Goal: Task Accomplishment & Management: Complete application form

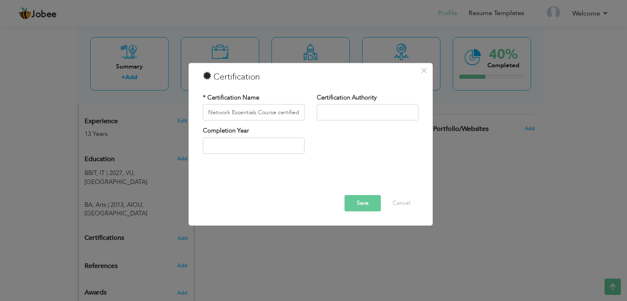
scroll to position [0, 23]
click at [280, 114] on input "Network Essentials Course certified by Cisco" at bounding box center [254, 112] width 102 height 16
drag, startPoint x: 284, startPoint y: 113, endPoint x: 304, endPoint y: 113, distance: 20.0
click at [304, 113] on input "Network Essentials Course certified by Cisco" at bounding box center [254, 112] width 102 height 16
type input "Network Essentials Course certified by Cisco"
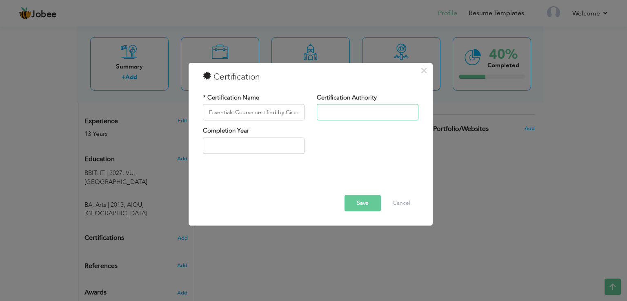
click at [359, 111] on input "text" at bounding box center [368, 112] width 102 height 16
paste input "Cisco"
type input "Cisco"
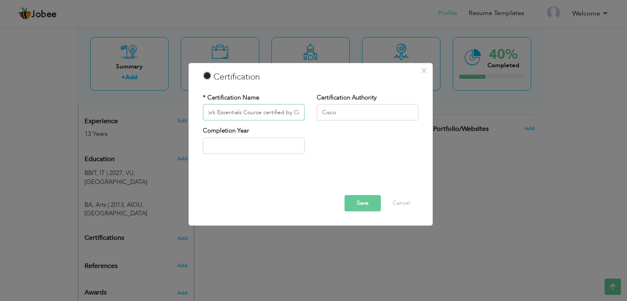
drag, startPoint x: 302, startPoint y: 112, endPoint x: 287, endPoint y: 113, distance: 15.5
click at [287, 113] on input "Network Essentials Course certified by Cisco" at bounding box center [254, 112] width 102 height 16
click at [300, 113] on input "Network Essentials Course certified by Cisco" at bounding box center [254, 112] width 102 height 16
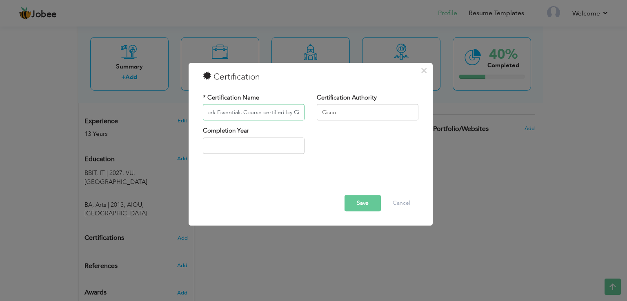
click at [300, 113] on input "Network Essentials Course certified by Cisco" at bounding box center [254, 112] width 102 height 16
drag, startPoint x: 261, startPoint y: 113, endPoint x: 319, endPoint y: 113, distance: 57.6
click at [319, 113] on div "* Certification Name Network Essentials Course certified by Cisco Certification…" at bounding box center [311, 109] width 228 height 33
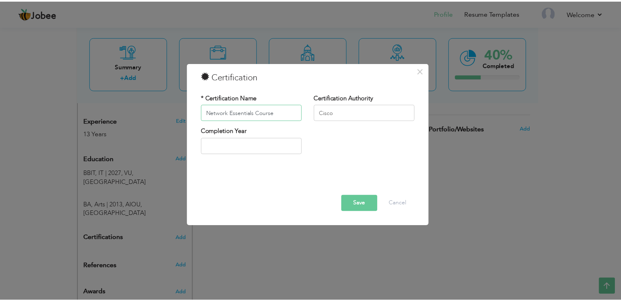
scroll to position [0, 0]
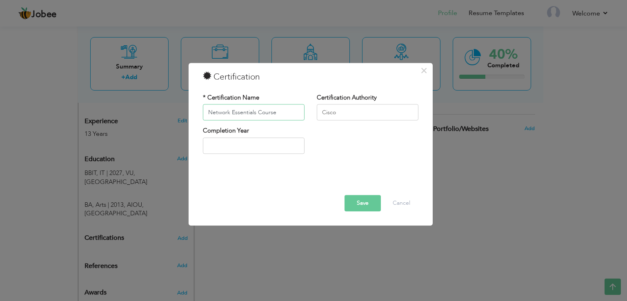
type input "Network Essentials Course"
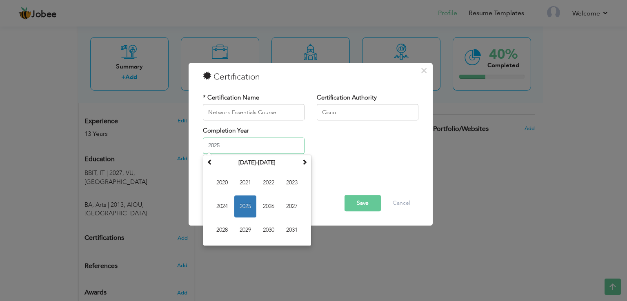
click at [263, 144] on input "2025" at bounding box center [254, 146] width 102 height 16
click at [270, 180] on span "2022" at bounding box center [269, 183] width 22 height 22
type input "2022"
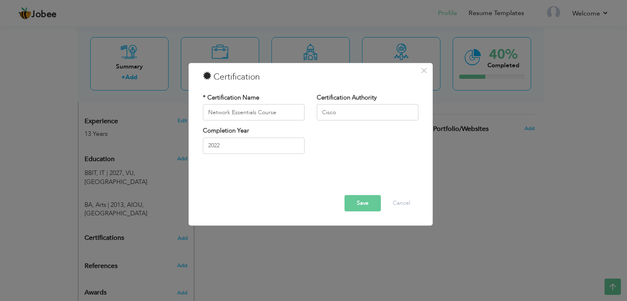
click at [359, 205] on button "Save" at bounding box center [363, 204] width 36 height 16
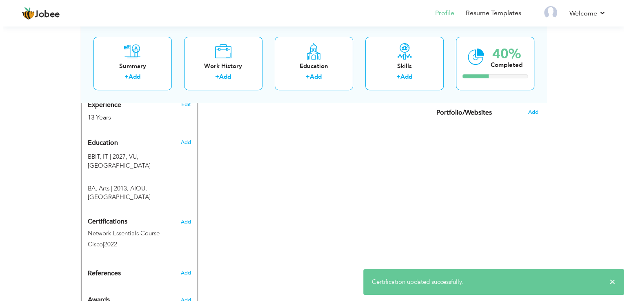
scroll to position [333, 0]
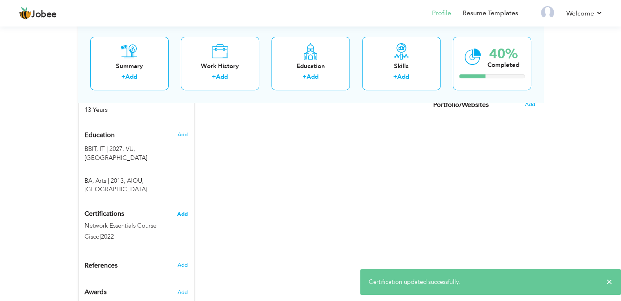
click at [186, 211] on span "Add" at bounding box center [182, 214] width 11 height 6
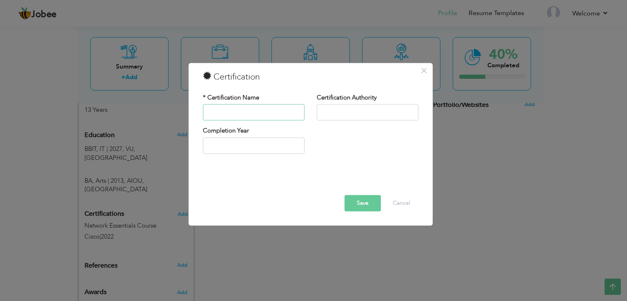
paste input "Cyber Security Essentials Course certified by Cisco"
drag, startPoint x: 226, startPoint y: 111, endPoint x: 189, endPoint y: 110, distance: 36.3
click at [189, 110] on div "× Certification * Certification Name Cyber Security Essentials Course certified…" at bounding box center [311, 144] width 244 height 163
click at [289, 113] on input "Cyber Security Essentials Course certified by Cisco" at bounding box center [254, 112] width 102 height 16
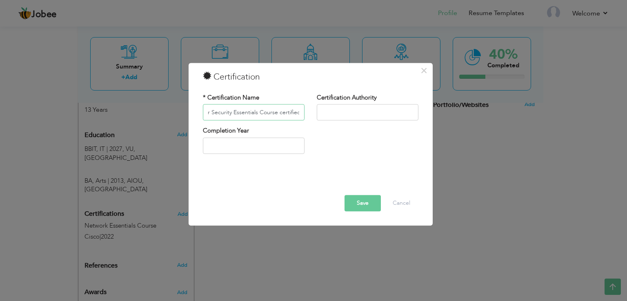
scroll to position [0, 38]
drag, startPoint x: 291, startPoint y: 113, endPoint x: 307, endPoint y: 113, distance: 15.9
click at [307, 113] on div "* Certification Name Cyber Security Essentials Course certified by Cisco" at bounding box center [254, 109] width 114 height 33
click at [282, 110] on input "Cyber Security Essentials Course certified by Cisco" at bounding box center [254, 112] width 102 height 16
drag, startPoint x: 282, startPoint y: 110, endPoint x: 254, endPoint y: 110, distance: 28.2
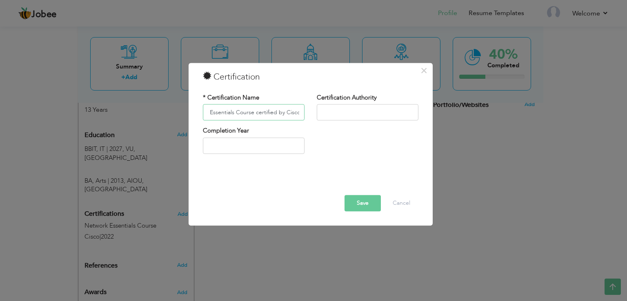
click at [254, 110] on input "Cyber Security Essentials Course certified by Cisco" at bounding box center [254, 112] width 102 height 16
drag, startPoint x: 282, startPoint y: 111, endPoint x: 313, endPoint y: 113, distance: 31.0
click at [313, 113] on div "* Certification Name Cyber Security Essentials Course Cisco Certification Autho…" at bounding box center [311, 109] width 228 height 33
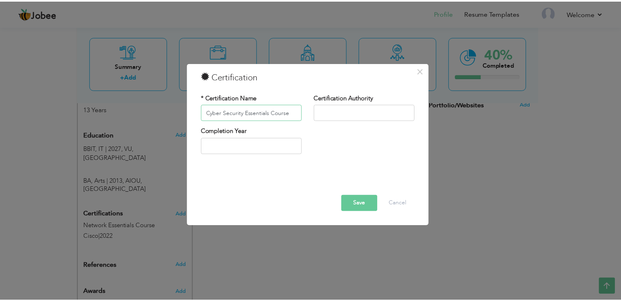
scroll to position [0, 0]
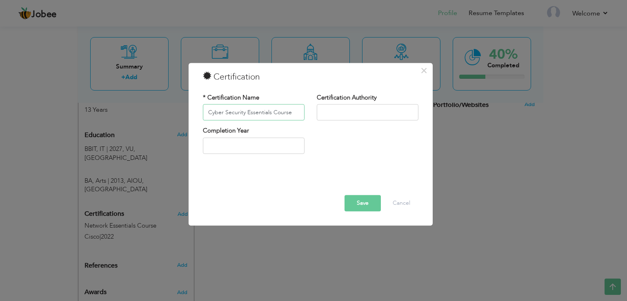
type input "Cyber Security Essentials Course"
click at [325, 111] on input "text" at bounding box center [368, 112] width 102 height 16
type input "Cisco"
click at [266, 140] on input "text" at bounding box center [254, 146] width 102 height 16
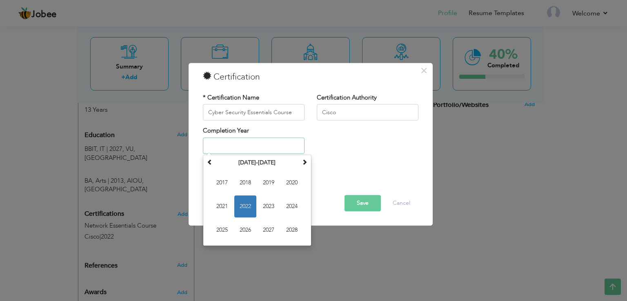
click at [247, 206] on span "2022" at bounding box center [245, 207] width 22 height 22
type input "2022"
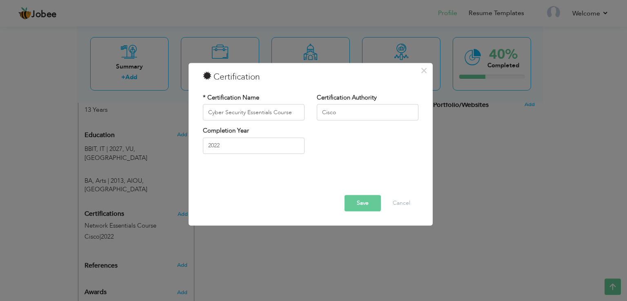
click at [367, 202] on button "Save" at bounding box center [363, 204] width 36 height 16
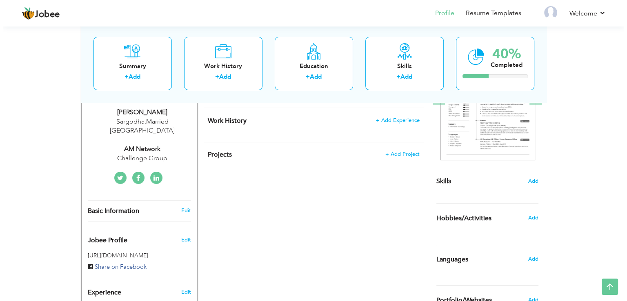
scroll to position [124, 0]
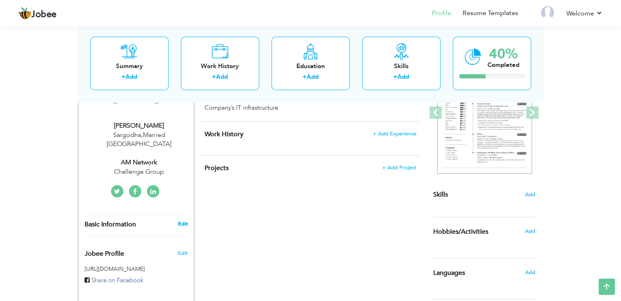
click at [183, 220] on link "Edit" at bounding box center [183, 223] width 10 height 7
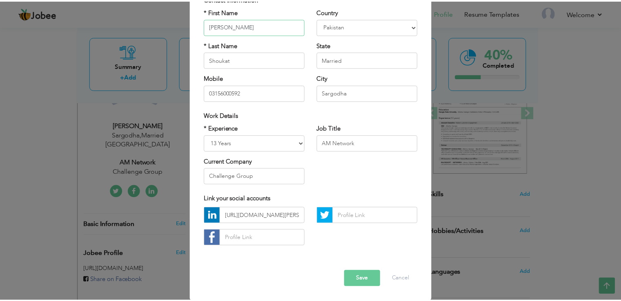
scroll to position [71, 0]
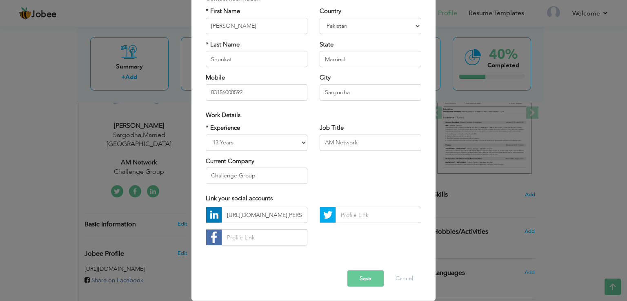
click at [358, 279] on button "Save" at bounding box center [365, 279] width 36 height 16
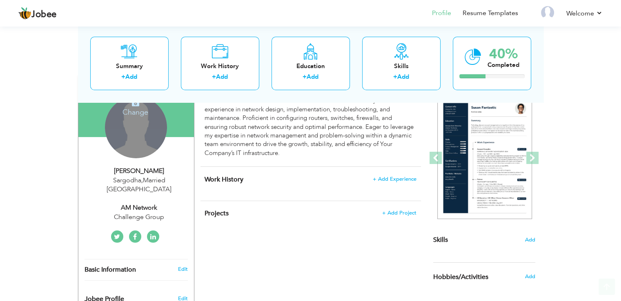
scroll to position [82, 0]
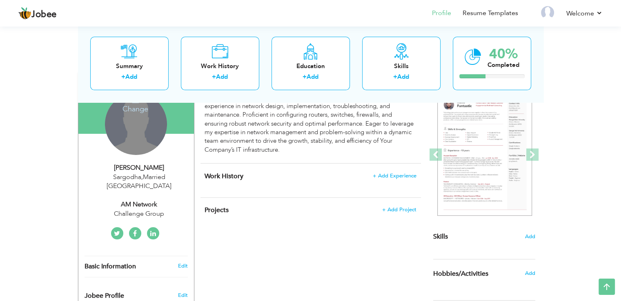
click at [139, 110] on h4 "Change" at bounding box center [135, 104] width 58 height 20
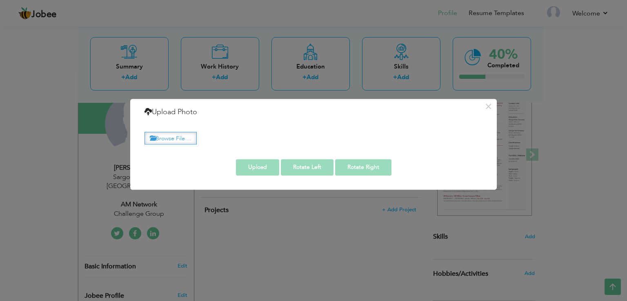
click at [181, 144] on label "Browse File ..." at bounding box center [170, 138] width 52 height 13
click at [0, 0] on input "Browse File ..." at bounding box center [0, 0] width 0 height 0
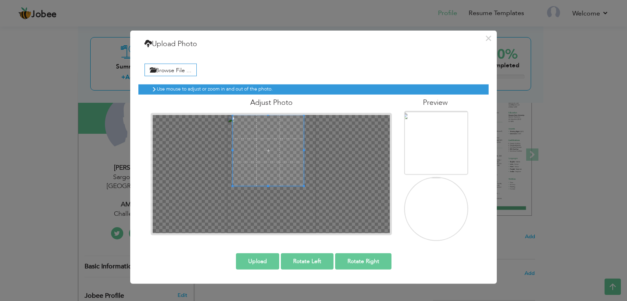
click at [272, 152] on span at bounding box center [268, 150] width 71 height 71
click at [235, 150] on div at bounding box center [269, 150] width 69 height 69
click at [265, 261] on button "Upload" at bounding box center [257, 261] width 43 height 16
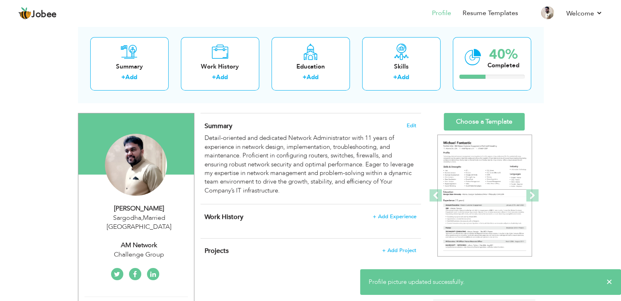
scroll to position [0, 0]
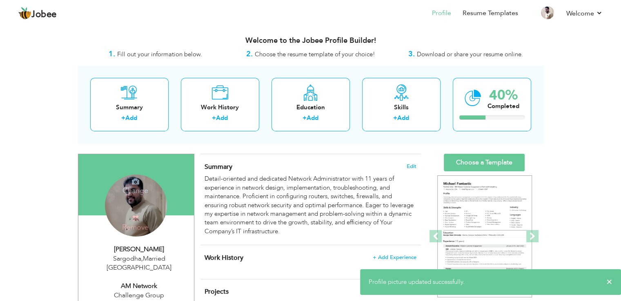
click at [146, 197] on div "Change Remove" at bounding box center [136, 206] width 62 height 62
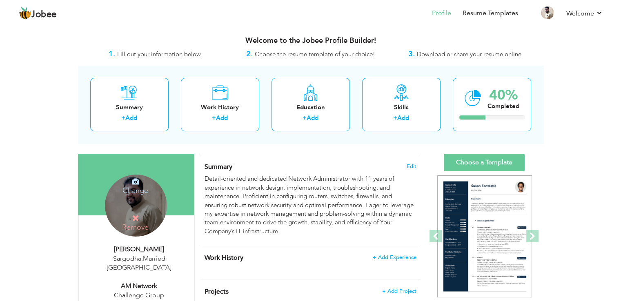
click at [130, 187] on h4 "Change" at bounding box center [135, 186] width 58 height 20
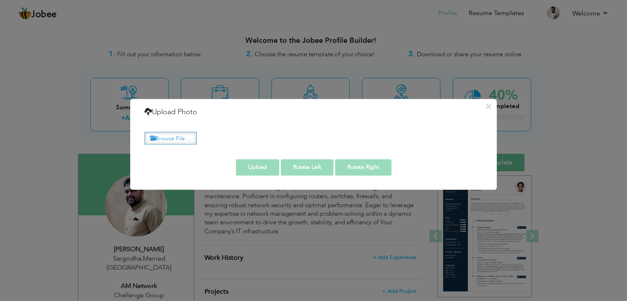
click at [175, 135] on label "Browse File ..." at bounding box center [170, 138] width 52 height 13
click at [0, 0] on input "Browse File ..." at bounding box center [0, 0] width 0 height 0
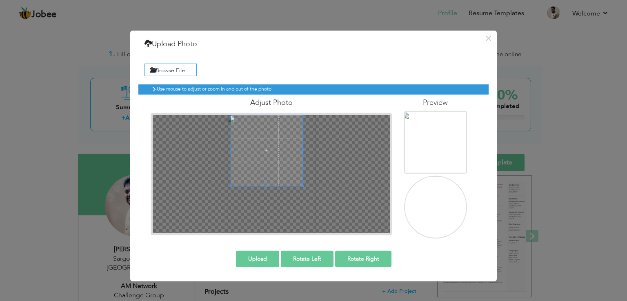
click at [269, 120] on span at bounding box center [266, 150] width 71 height 71
click at [269, 119] on span at bounding box center [266, 150] width 71 height 71
click at [430, 130] on img at bounding box center [440, 164] width 78 height 104
click at [260, 256] on button "Upload" at bounding box center [257, 259] width 43 height 16
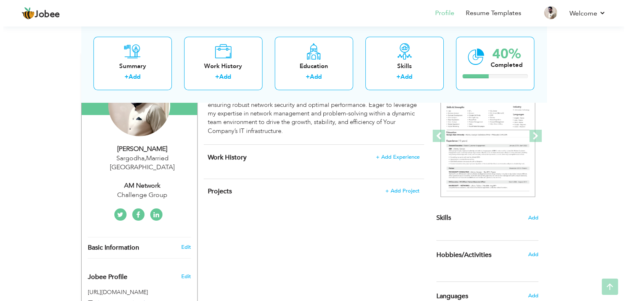
scroll to position [122, 0]
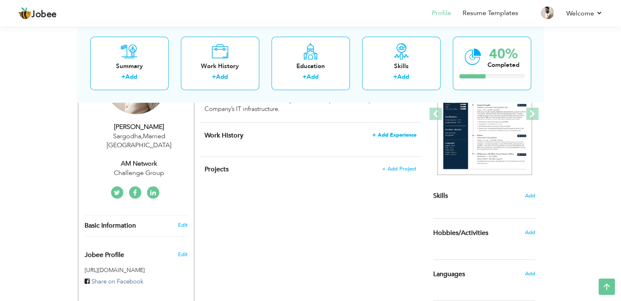
click at [400, 136] on span "+ Add Experience" at bounding box center [394, 135] width 44 height 6
checkbox input "false"
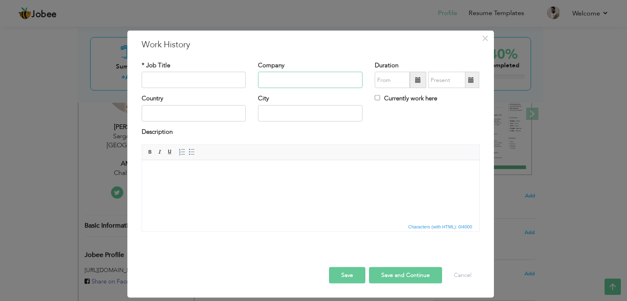
click at [294, 75] on input "text" at bounding box center [310, 80] width 104 height 16
paste input "Madinah Group of Industries"
type input "Madinah Group of Industries"
click at [205, 77] on input "text" at bounding box center [194, 80] width 104 height 16
paste input "Network Administrator"
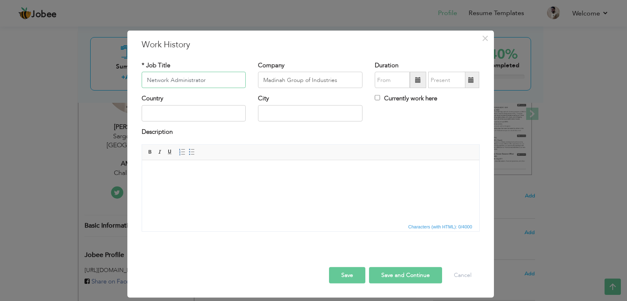
type input "Network Administrator"
click at [416, 81] on span at bounding box center [418, 80] width 6 height 6
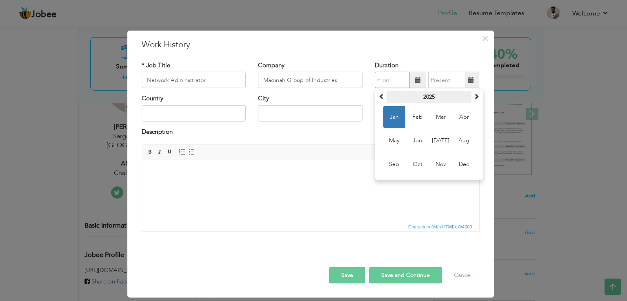
click at [424, 102] on th "2025" at bounding box center [429, 97] width 85 height 12
click at [380, 98] on span at bounding box center [382, 96] width 6 height 6
click at [421, 122] on span "2011" at bounding box center [418, 117] width 22 height 22
click at [442, 167] on span "Nov" at bounding box center [441, 164] width 22 height 22
type input "11/2011"
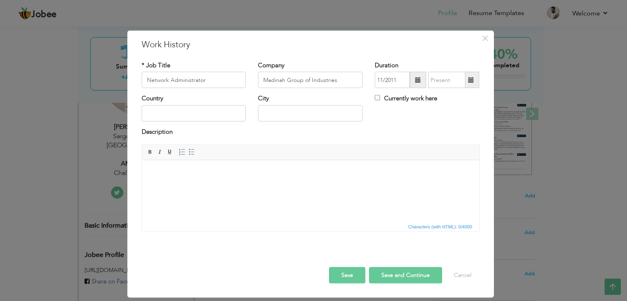
click at [473, 83] on span at bounding box center [471, 80] width 6 height 6
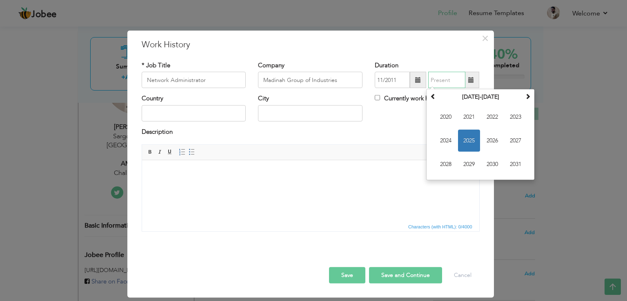
click at [473, 138] on span "2025" at bounding box center [469, 141] width 22 height 22
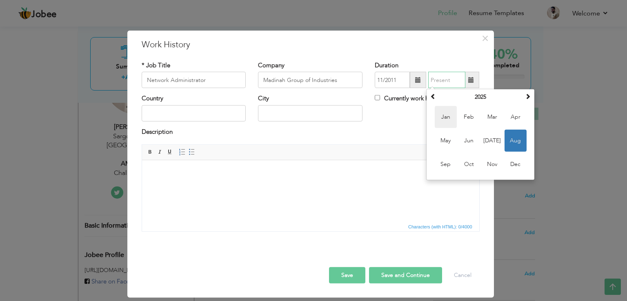
click at [446, 121] on span "Jan" at bounding box center [446, 117] width 22 height 22
type input "01/2025"
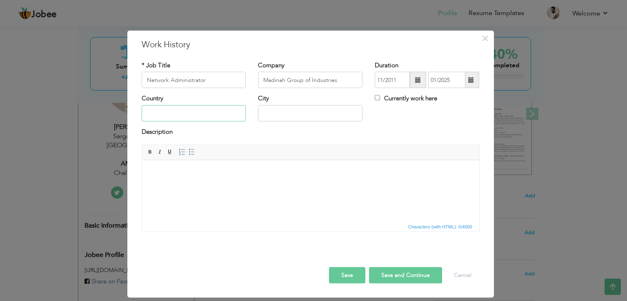
click at [204, 111] on input "text" at bounding box center [194, 113] width 104 height 16
type input "[GEOGRAPHIC_DATA]"
drag, startPoint x: 302, startPoint y: 113, endPoint x: 244, endPoint y: 108, distance: 58.6
click at [244, 108] on div "Country Pakistan City Sargodha Currently work here" at bounding box center [311, 110] width 350 height 33
type input "[GEOGRAPHIC_DATA]"
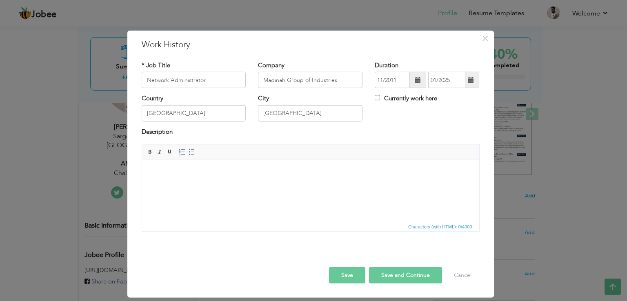
click at [198, 185] on html at bounding box center [310, 172] width 337 height 25
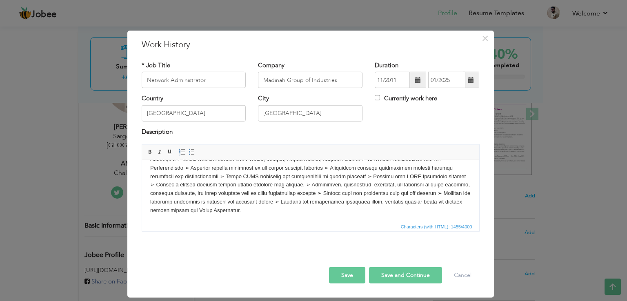
scroll to position [57, 0]
click at [344, 275] on button "Save" at bounding box center [347, 275] width 36 height 16
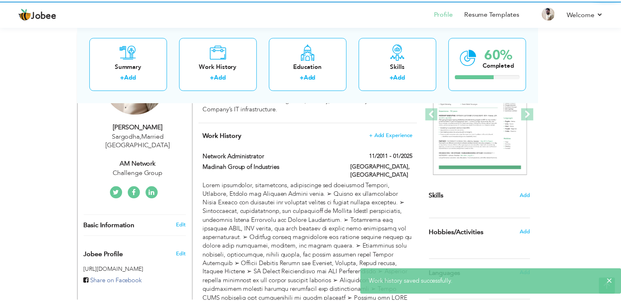
scroll to position [0, 0]
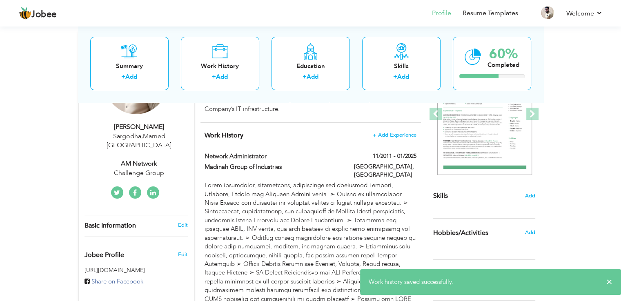
click at [610, 196] on div "View Resume Export PDF Profile Summary Public Link Experience Education Awards …" at bounding box center [310, 232] width 621 height 661
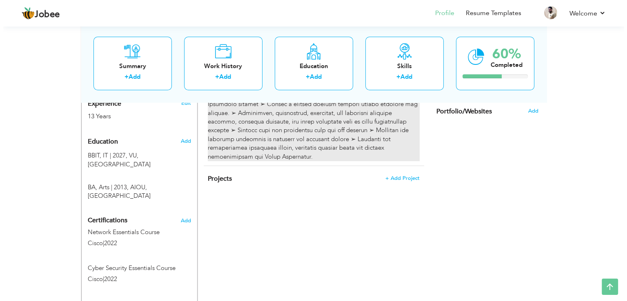
scroll to position [327, 0]
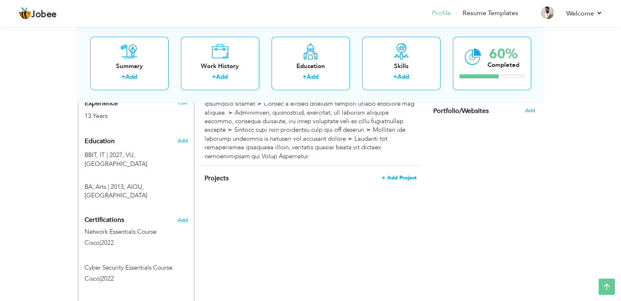
click at [405, 175] on span "+ Add Project" at bounding box center [399, 178] width 35 height 6
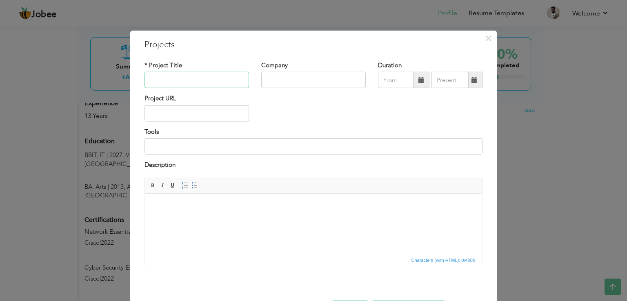
paste input "Fiber & Network Installation for Multiple Facilities:"
type input "Fiber & Network Installation for Multiple Facilities:"
click at [284, 80] on input "text" at bounding box center [313, 80] width 104 height 16
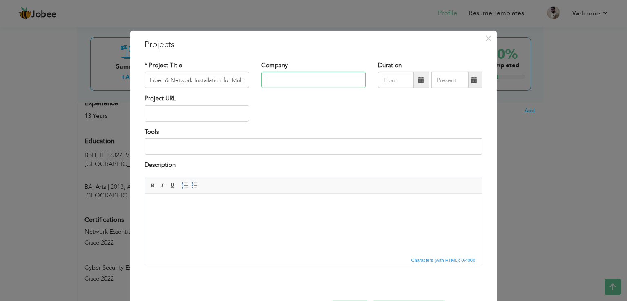
paste input "(Sugar Mills, Distillery, Oil Refinery, Steel, 92 News HD, Rabi Foods,"
type input "(Sugar Mills, Distillery, Oil Refinery, Steel, 92 News HD, Rabi Foods,"
click at [415, 84] on span at bounding box center [421, 80] width 16 height 16
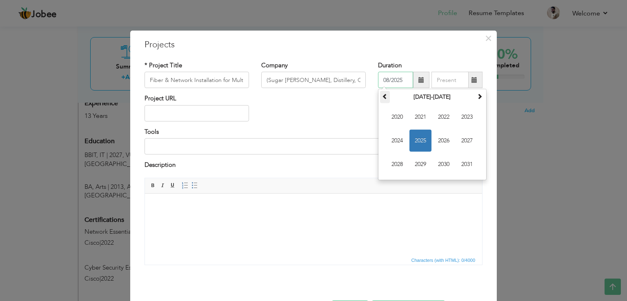
click at [380, 98] on th at bounding box center [385, 97] width 10 height 12
click at [417, 142] on span "2015" at bounding box center [420, 141] width 22 height 22
click at [446, 117] on span "Mar" at bounding box center [444, 117] width 22 height 22
type input "03/2015"
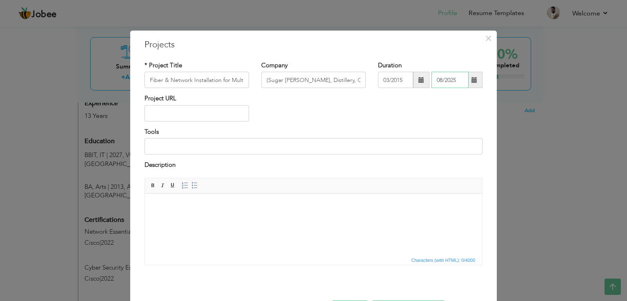
click at [452, 80] on input "08/2025" at bounding box center [449, 80] width 37 height 16
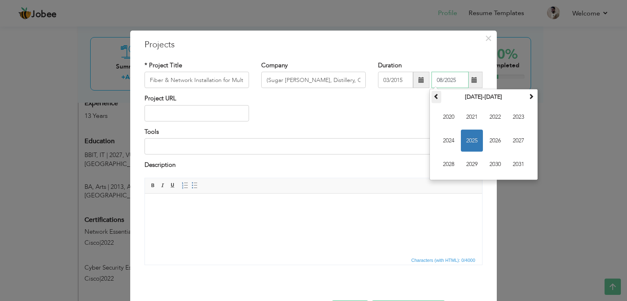
click at [433, 98] on span at bounding box center [436, 96] width 6 height 6
click at [448, 164] on span "2018" at bounding box center [449, 164] width 22 height 22
click at [472, 163] on span "Oct" at bounding box center [472, 164] width 22 height 22
type input "10/2018"
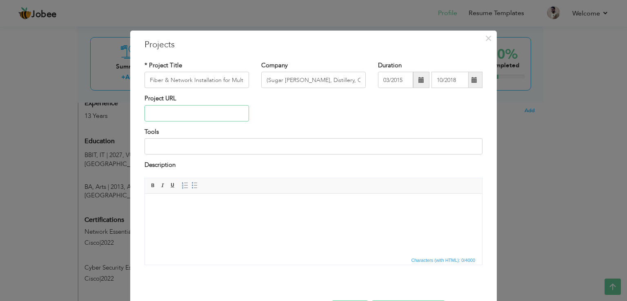
click at [178, 112] on input "text" at bounding box center [196, 113] width 104 height 16
click at [212, 146] on input at bounding box center [313, 146] width 338 height 16
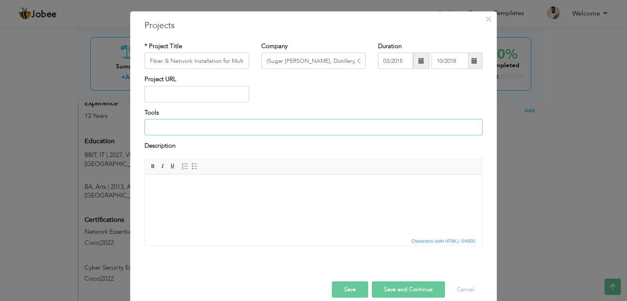
scroll to position [29, 0]
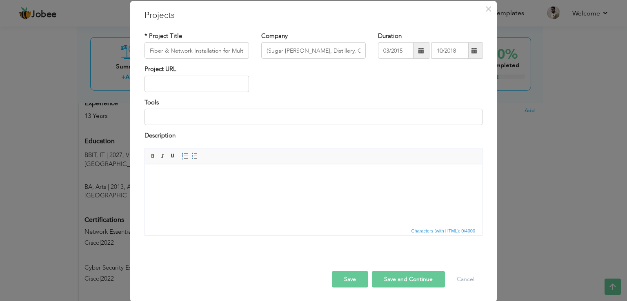
click at [207, 189] on html at bounding box center [313, 176] width 337 height 25
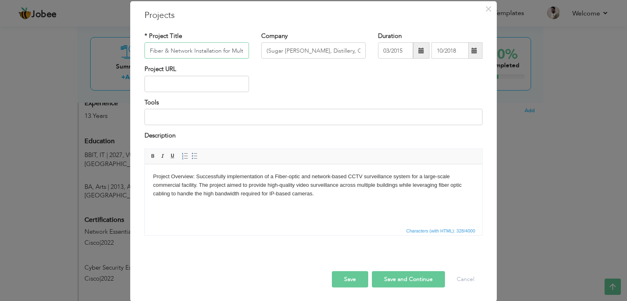
scroll to position [0, 34]
drag, startPoint x: 146, startPoint y: 49, endPoint x: 262, endPoint y: 49, distance: 115.5
click at [262, 49] on div "* Project Title Fiber & Network Installation for Multiple Facilities: Company (…" at bounding box center [313, 48] width 350 height 33
click at [189, 114] on input at bounding box center [313, 117] width 338 height 16
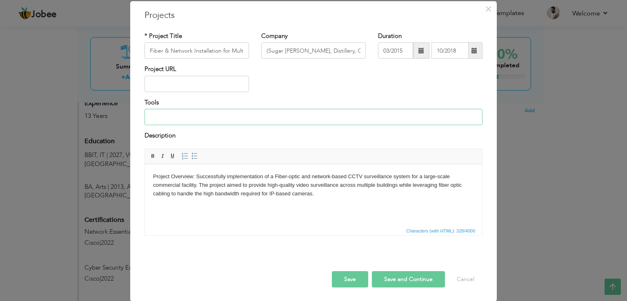
paste input "Fiber & Network Installation for Multiple Facilities:"
type input "Fiber & Network Installation for Multiple Facilities"
click at [216, 49] on input "Fiber & Network Installation for Multiple Facilities:" at bounding box center [196, 50] width 104 height 16
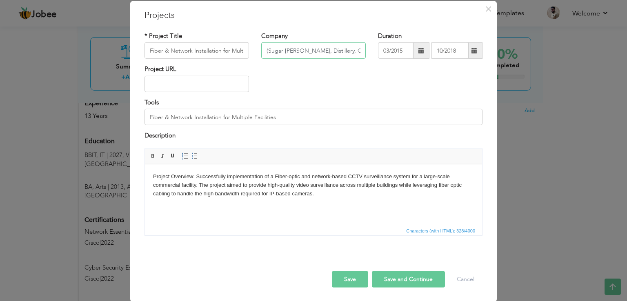
drag, startPoint x: 265, startPoint y: 50, endPoint x: 248, endPoint y: 50, distance: 17.1
click at [248, 50] on div "* Project Title Fiber & Network Installation for Multiple Facilities: Company (…" at bounding box center [313, 48] width 350 height 33
drag, startPoint x: 327, startPoint y: 50, endPoint x: 364, endPoint y: 49, distance: 37.2
click at [364, 49] on div "Company Sugar Mills, Distillery, Oil Refinery, Steel, 92 News HD, Rabi Foods," at bounding box center [313, 48] width 117 height 33
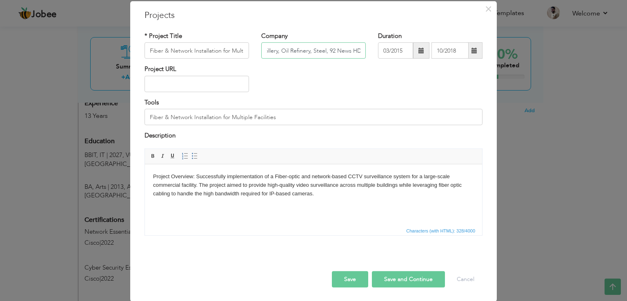
type input "Sugar [PERSON_NAME], Distillery, Oil Refinery, Steel, 92 News HD, Rabi Foods,"
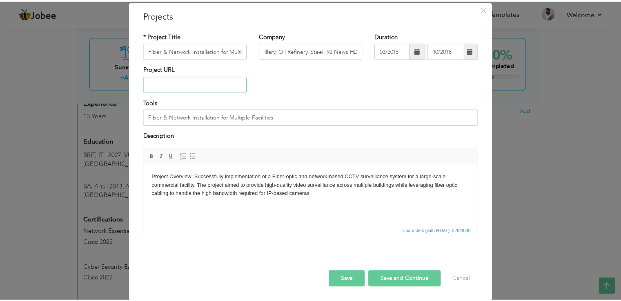
scroll to position [0, 0]
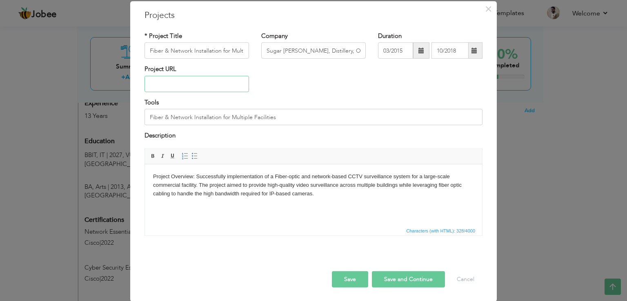
click at [180, 79] on input "text" at bounding box center [196, 84] width 104 height 16
paste input "[URL][DOMAIN_NAME]"
type input "[URL][DOMAIN_NAME]"
click at [331, 206] on html "Project Overview: Successfully implementation of a Fiber-optic and network-base…" at bounding box center [313, 185] width 337 height 42
click at [348, 277] on button "Save" at bounding box center [350, 279] width 36 height 16
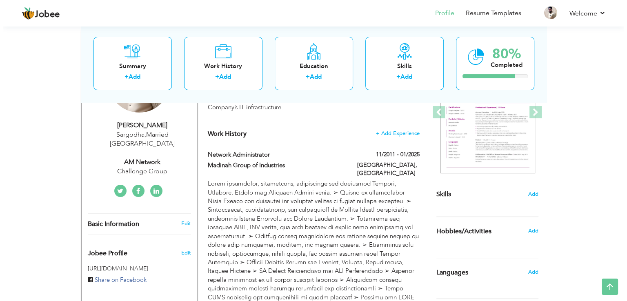
scroll to position [122, 0]
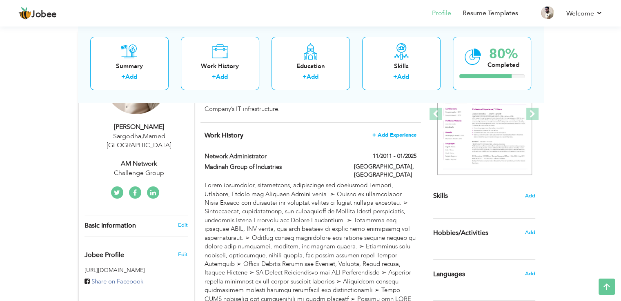
click at [403, 132] on span "+ Add Experience" at bounding box center [394, 135] width 44 height 6
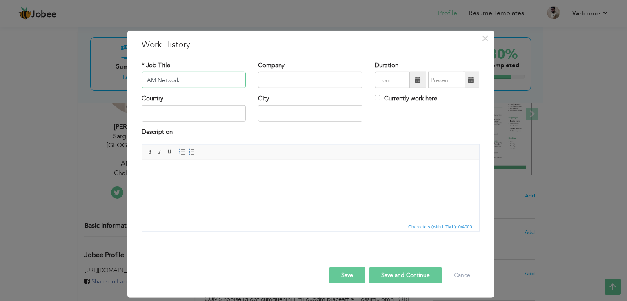
type input "AM Network"
type input "Challenge Group [GEOGRAPHIC_DATA]"
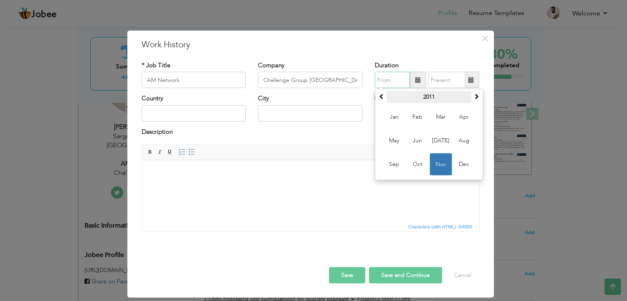
click at [431, 96] on th "2011" at bounding box center [429, 97] width 85 height 12
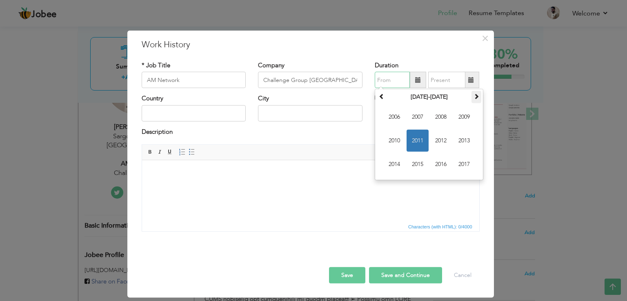
click at [472, 99] on th at bounding box center [476, 97] width 10 height 12
click at [418, 164] on span "2025" at bounding box center [418, 164] width 22 height 22
click at [397, 122] on span "Jan" at bounding box center [394, 117] width 22 height 22
type input "01/2025"
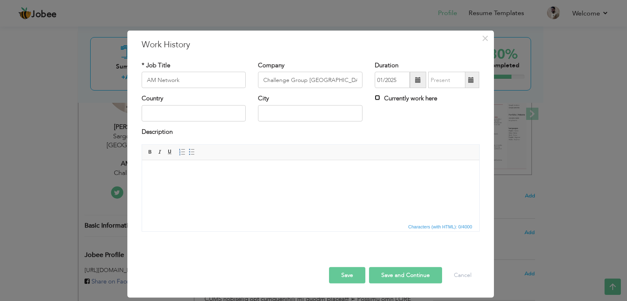
click at [376, 99] on input "Currently work here" at bounding box center [377, 97] width 5 height 5
checkbox input "true"
click at [173, 115] on input "text" at bounding box center [194, 113] width 104 height 16
type input "[GEOGRAPHIC_DATA]"
drag, startPoint x: 304, startPoint y: 116, endPoint x: 213, endPoint y: 111, distance: 90.3
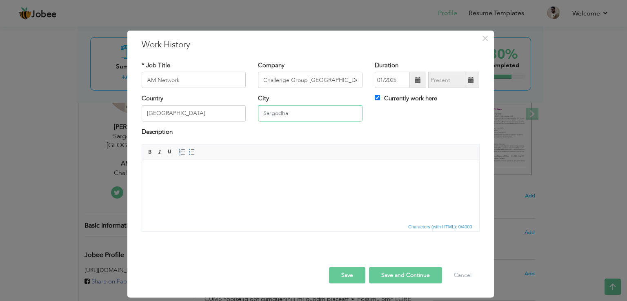
click at [213, 111] on div "Country Pakistan City Sargodha Currently work here" at bounding box center [311, 110] width 350 height 33
type input "[GEOGRAPHIC_DATA]"
click at [196, 185] on html at bounding box center [310, 172] width 337 height 25
click at [228, 185] on html at bounding box center [310, 172] width 337 height 25
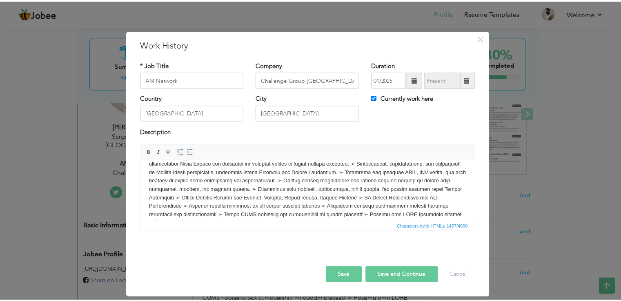
scroll to position [0, 0]
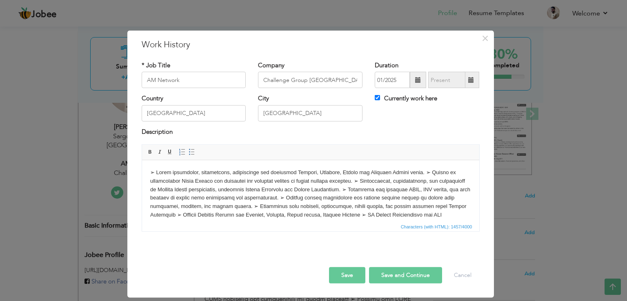
click at [345, 276] on button "Save" at bounding box center [347, 275] width 36 height 16
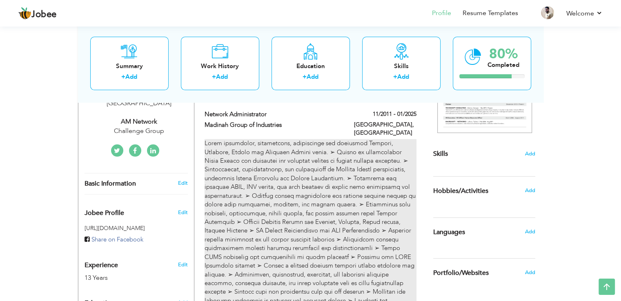
scroll to position [163, 0]
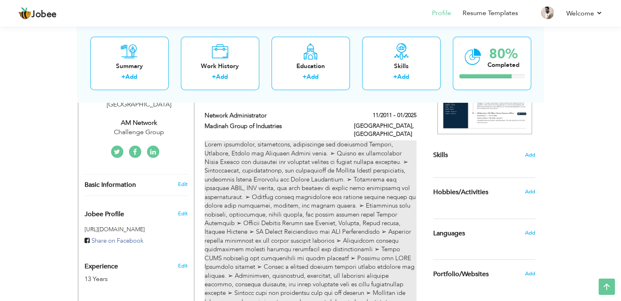
click at [384, 166] on div at bounding box center [310, 232] width 211 height 184
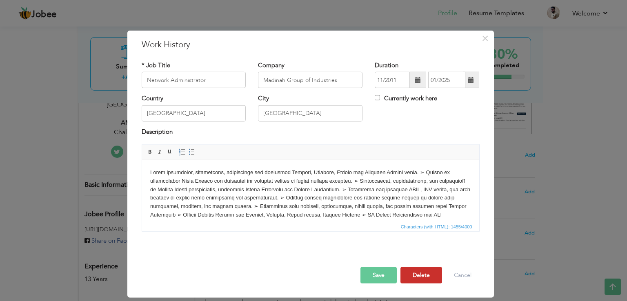
click at [429, 276] on button "Delete" at bounding box center [421, 275] width 42 height 16
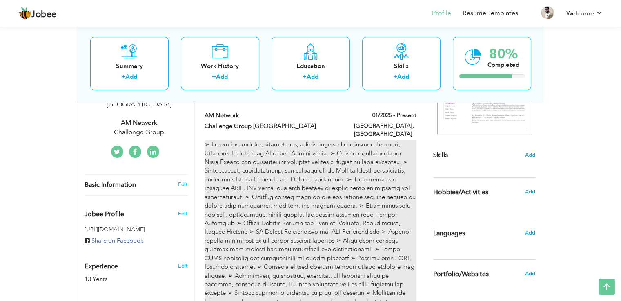
scroll to position [0, 0]
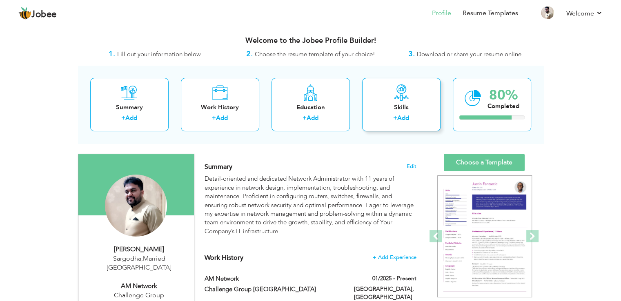
click at [385, 115] on div "+ Add" at bounding box center [401, 119] width 65 height 11
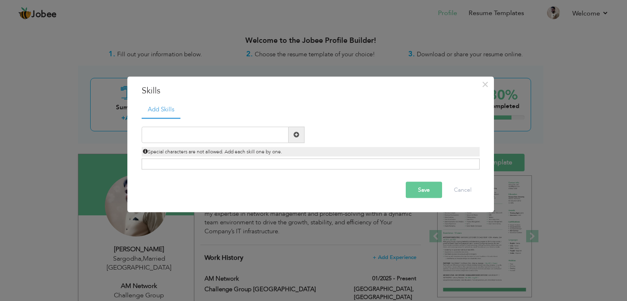
click at [300, 134] on span at bounding box center [297, 135] width 16 height 16
click at [297, 134] on span at bounding box center [296, 135] width 6 height 6
paste input "TCP/IP, DNS, DHCP, and Routing Protocols"
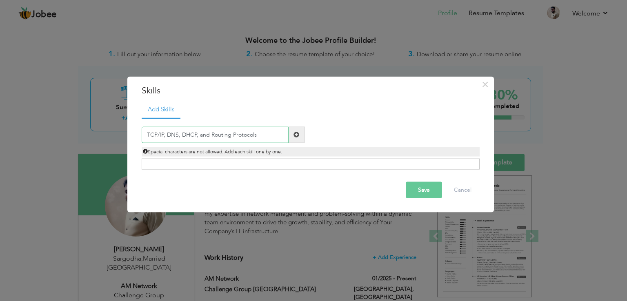
type input "TCP/IP, DNS, DHCP, and Routing Protocols"
click at [299, 133] on span at bounding box center [297, 135] width 16 height 16
click at [263, 136] on input "text" at bounding box center [215, 135] width 147 height 16
click at [232, 149] on span "Special characters are not allowed. Add each skill one by one." at bounding box center [212, 151] width 139 height 7
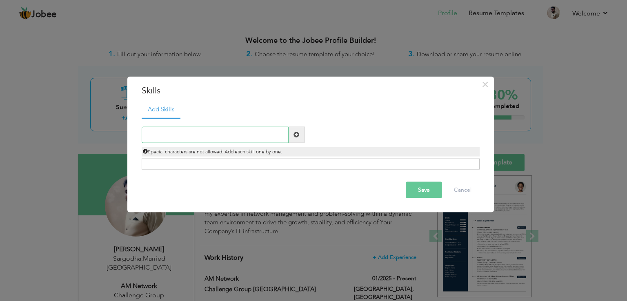
click at [238, 136] on input "text" at bounding box center [215, 135] width 147 height 16
paste input "TCP/IP, DNS, DHCP, and Routing Protocols"
click at [247, 163] on div "Click on , to mark skill as primary." at bounding box center [311, 164] width 338 height 11
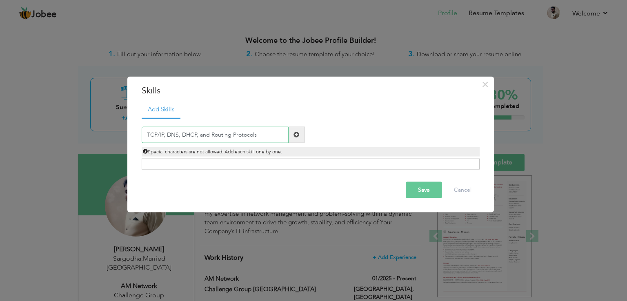
click at [271, 138] on input "TCP/IP, DNS, DHCP, and Routing Protocols" at bounding box center [215, 135] width 147 height 16
click at [270, 138] on input "TCP/IP, DNS, DHCP, and Routing Protocols" at bounding box center [215, 135] width 147 height 16
type input "TCP/IP"
click at [298, 134] on span at bounding box center [296, 135] width 6 height 6
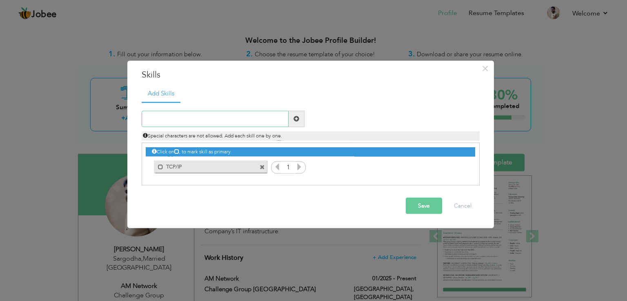
click at [224, 121] on input "text" at bounding box center [215, 119] width 147 height 16
paste input "Router"
type input "Router"
click at [304, 118] on span at bounding box center [297, 119] width 16 height 16
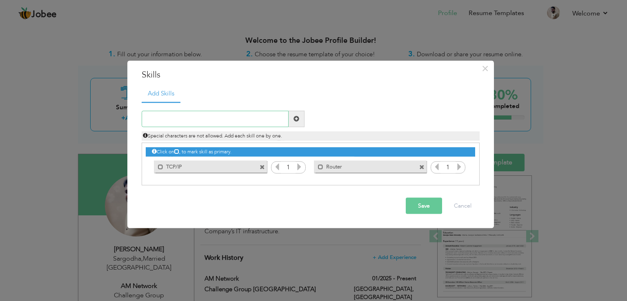
click at [219, 120] on input "text" at bounding box center [215, 119] width 147 height 16
paste input "Wireless Access point"
type input "Wireless Access point"
click at [299, 120] on span at bounding box center [296, 119] width 6 height 6
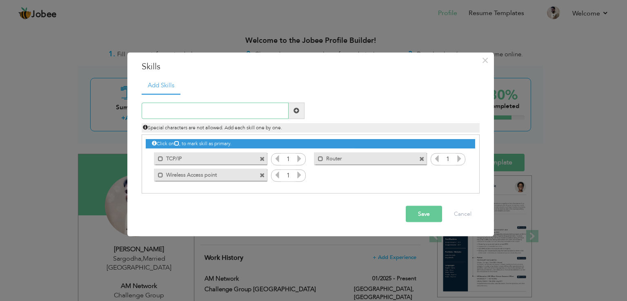
click at [229, 112] on input "text" at bounding box center [215, 110] width 147 height 16
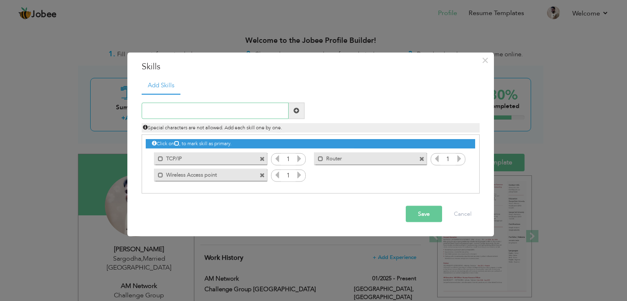
paste input "Assist in implementing Proxy Server and firewalls"
type input "Assist in implementing Proxy Server and firewalls"
click at [300, 110] on span at bounding box center [297, 110] width 16 height 16
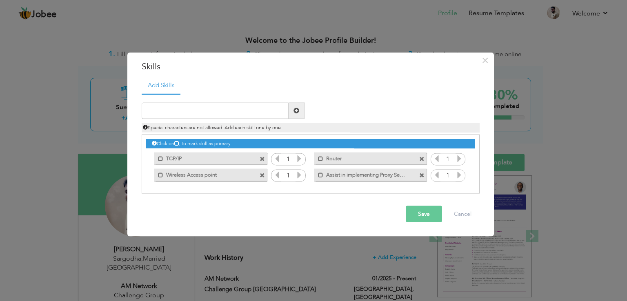
click at [261, 157] on span at bounding box center [262, 159] width 5 height 5
click at [263, 159] on span at bounding box center [262, 159] width 5 height 5
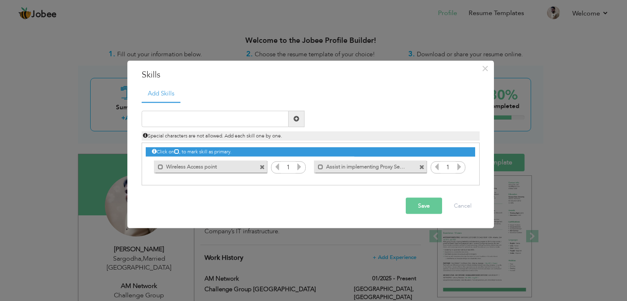
click at [263, 165] on span at bounding box center [262, 167] width 5 height 5
click at [260, 166] on span at bounding box center [262, 167] width 5 height 5
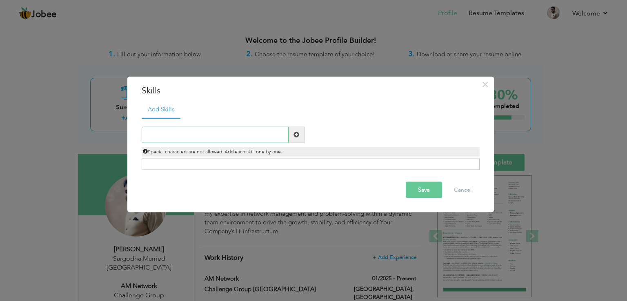
click at [233, 136] on input "text" at bounding box center [215, 135] width 147 height 16
paste input "TCP/IP, DNS, DHCP, and Routing Protocols"
type input "TCP/IP, DNS, DHCP, and Routing Protocols"
click at [297, 135] on span at bounding box center [296, 135] width 6 height 6
click at [251, 134] on input "text" at bounding box center [215, 135] width 147 height 16
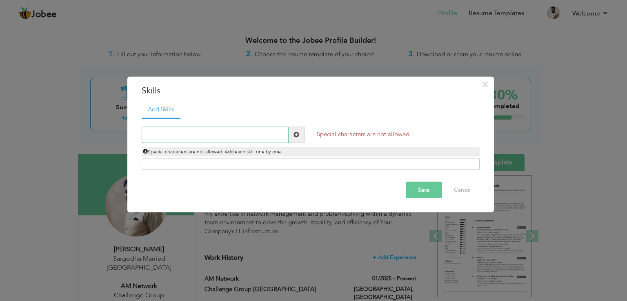
paste input "TCP/IP, DNS, DHCP, and Routing Protocols"
click at [164, 137] on input "TCP/IP, DNS, DHCP, and Routing Protocols" at bounding box center [215, 135] width 147 height 16
click at [159, 136] on input "TCP/IP, DNS, DHCP, and Routing Protocols" at bounding box center [215, 135] width 147 height 16
type input "TCP IP DNS, DHCP, and Routing Protocols"
click at [302, 134] on span at bounding box center [297, 135] width 16 height 16
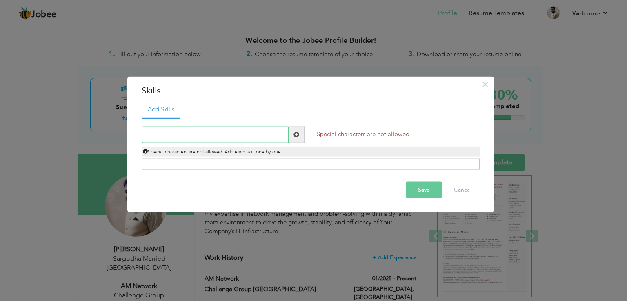
click at [230, 133] on input "text" at bounding box center [215, 135] width 147 height 16
paste input "TCP/IP, DNS, DHCP, and Routing Protocols"
click at [197, 137] on input "TCP/IP, DNS, DHCP, and Routing Protocols" at bounding box center [215, 135] width 147 height 16
type input "TCP/IP DNS DHCP and Routing Protocols"
click at [300, 134] on span at bounding box center [297, 135] width 16 height 16
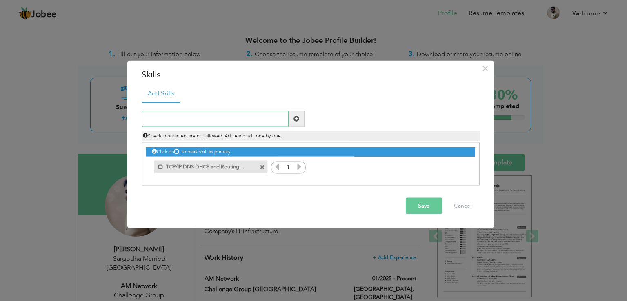
click at [198, 120] on input "text" at bounding box center [215, 119] width 147 height 16
paste input "VPNs, LAN/WAN, and Wireless Networks"
click at [164, 120] on input "VPNs, LAN/WAN, and Wireless Networks" at bounding box center [215, 119] width 147 height 16
drag, startPoint x: 160, startPoint y: 118, endPoint x: 102, endPoint y: 114, distance: 58.5
click at [102, 114] on div "× Skills Add Skills VPNs LAN WAN VPN Duplicate entry TCP/IP 1 1" at bounding box center [313, 150] width 627 height 301
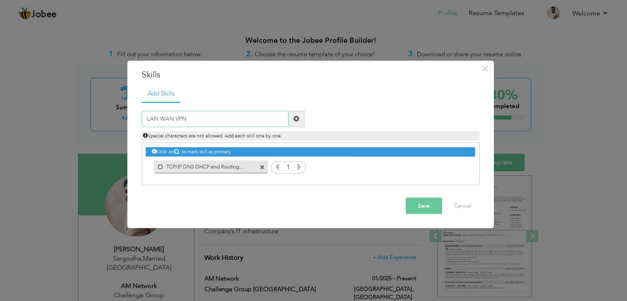
type input "LAN WAN VPN"
click at [298, 120] on span at bounding box center [296, 119] width 6 height 6
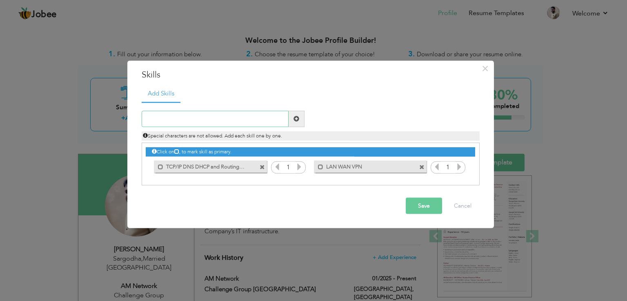
click at [194, 113] on input "text" at bounding box center [215, 119] width 147 height 16
paste input "Wireless Networks"
type input "Wireless Networks"
click at [298, 120] on span at bounding box center [296, 119] width 6 height 6
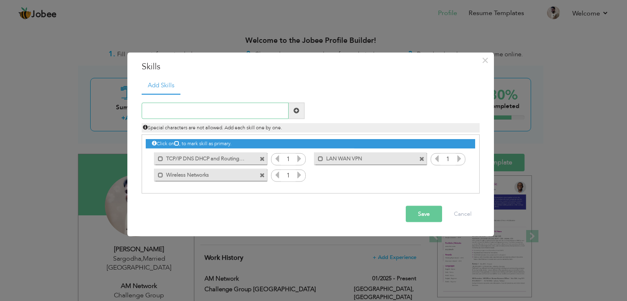
click at [203, 116] on input "text" at bounding box center [215, 110] width 147 height 16
paste input "IP Addressing & Subnetting"
type input "IP Addressing & Subnetting"
click at [298, 112] on span at bounding box center [296, 111] width 6 height 6
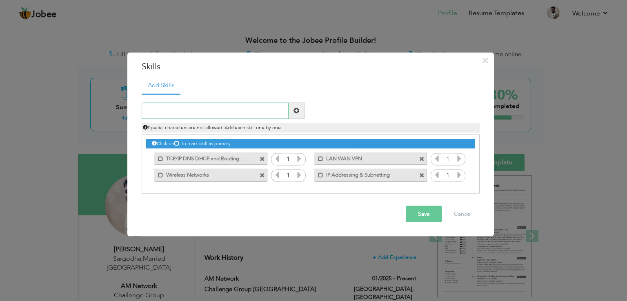
click at [210, 107] on input "text" at bounding box center [215, 110] width 147 height 16
paste input "Troubleshooting & Diagnostics"
type input "Troubleshooting & Diagnostics"
click at [296, 113] on span at bounding box center [296, 111] width 6 height 6
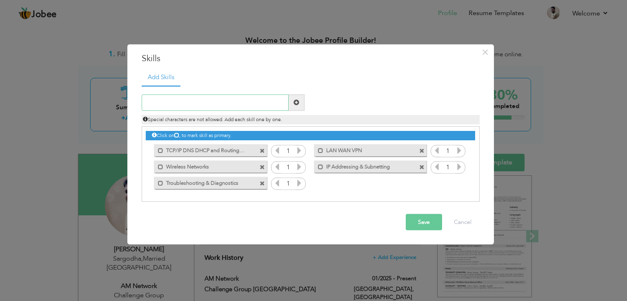
click at [190, 103] on input "text" at bounding box center [215, 102] width 147 height 16
paste input "Network Security (Firewall,)"
type input "Network Security (Firewall,)"
click at [296, 102] on span at bounding box center [296, 103] width 6 height 6
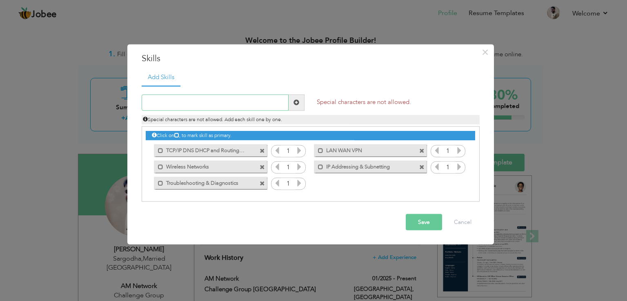
click at [256, 100] on input "text" at bounding box center [215, 102] width 147 height 16
paste input "Network Security (Firewall,)"
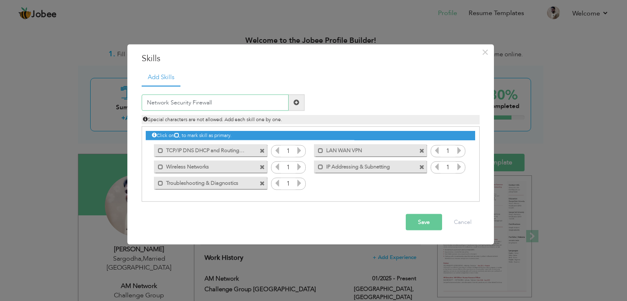
type input "Network Security Firewall"
click at [300, 102] on span at bounding box center [297, 102] width 16 height 16
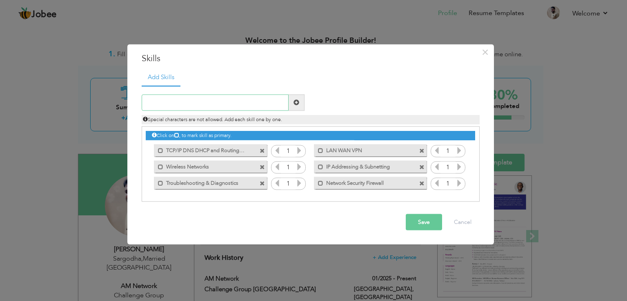
click at [227, 102] on input "text" at bounding box center [215, 102] width 147 height 16
paste input "Active Directory: User and domain management, grou"
type input "Active Directory User and domain management"
click at [296, 100] on span at bounding box center [296, 103] width 6 height 6
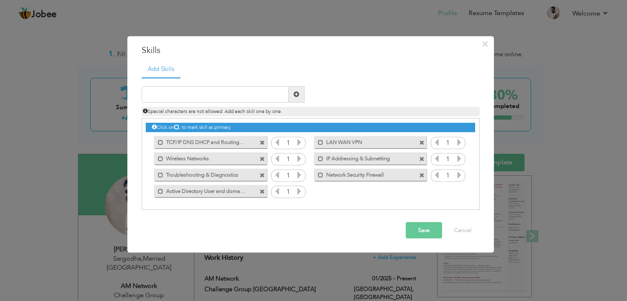
click at [423, 174] on span at bounding box center [421, 175] width 5 height 5
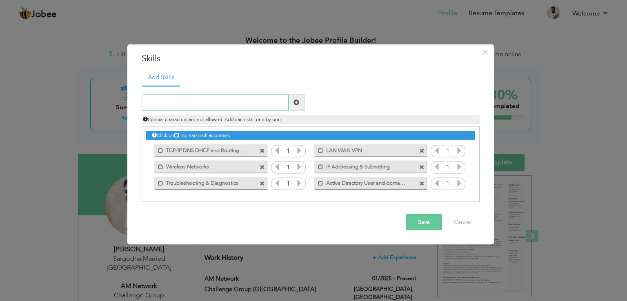
click at [215, 103] on input "text" at bounding box center [215, 102] width 147 height 16
paste input "Proxy Server and firewalls and security"
type input "Proxy Server and firewalls and security"
click at [299, 105] on span at bounding box center [297, 102] width 16 height 16
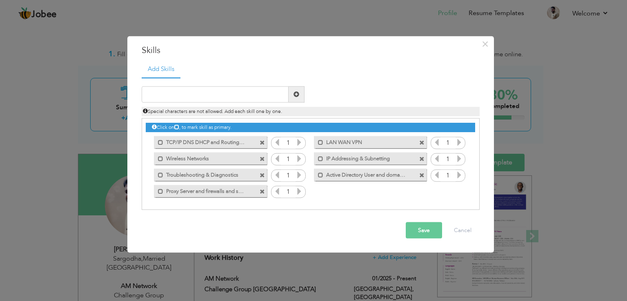
click at [297, 143] on icon at bounding box center [299, 141] width 7 height 7
click at [278, 142] on icon at bounding box center [276, 141] width 7 height 7
click at [177, 127] on icon at bounding box center [176, 126] width 5 height 5
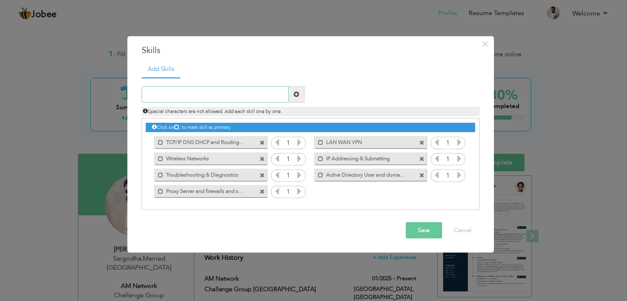
click at [222, 90] on input "text" at bounding box center [215, 94] width 147 height 16
paste input "Configure and maintain RAID, NAS drives, and file"
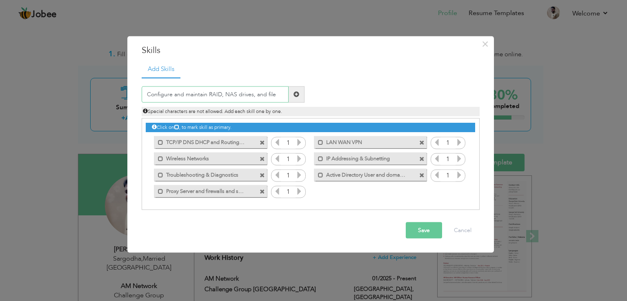
click at [224, 94] on input "Configure and maintain RAID, NAS drives, and file" at bounding box center [215, 94] width 147 height 16
type input "Configure and maintain RAID NAS Drives File Serve"
click at [300, 93] on span at bounding box center [297, 94] width 16 height 16
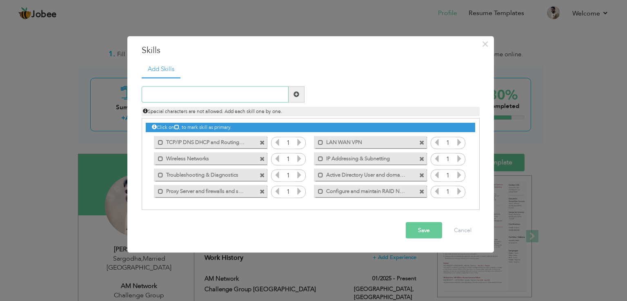
click at [207, 95] on input "text" at bounding box center [215, 94] width 147 height 16
paste input "CCTV System Maintenance & Repair"
type input "CCTV System Maintenance & Repair"
click at [299, 99] on span at bounding box center [297, 94] width 16 height 16
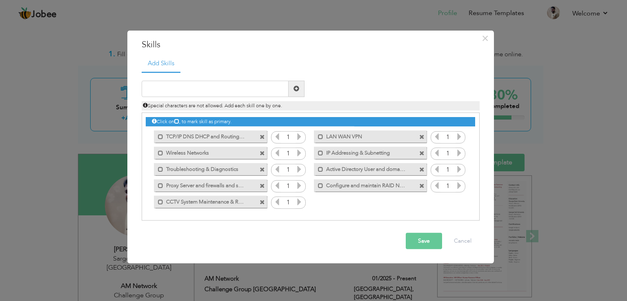
click at [415, 236] on button "Save" at bounding box center [424, 241] width 36 height 16
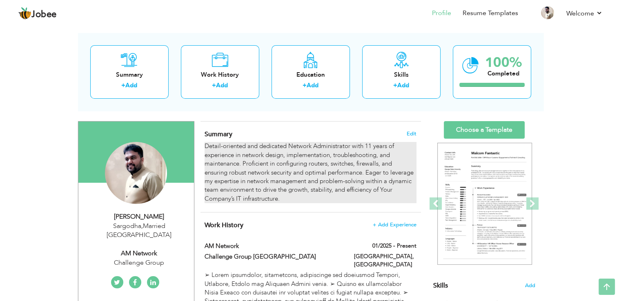
scroll to position [29, 0]
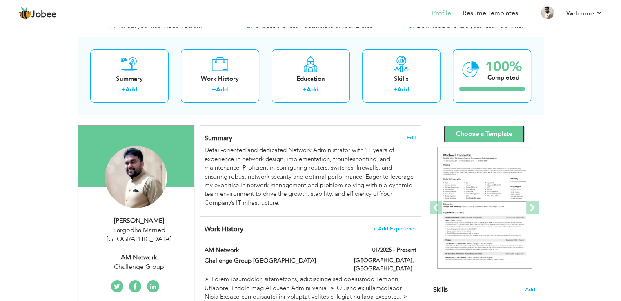
click at [493, 138] on link "Choose a Template" at bounding box center [484, 134] width 81 height 18
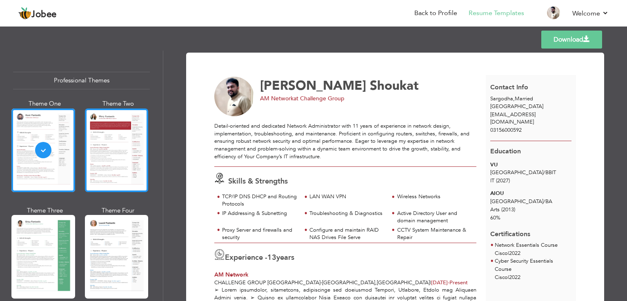
click at [109, 158] on div at bounding box center [117, 151] width 64 height 84
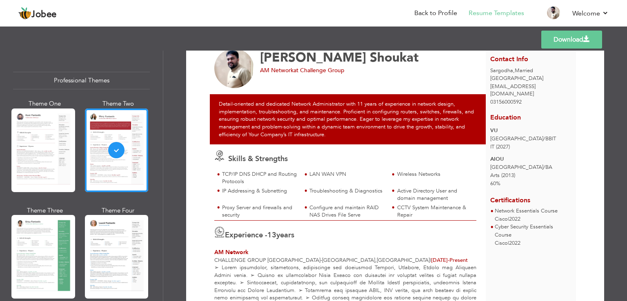
scroll to position [41, 0]
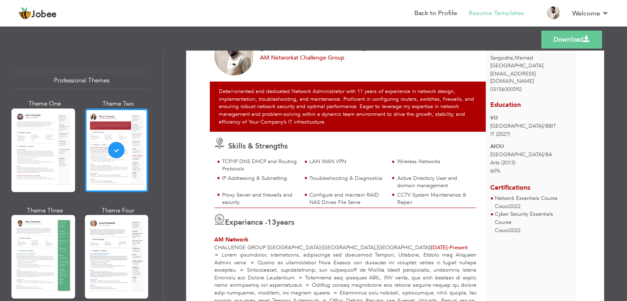
click at [250, 101] on div "Detail-oriented and dedicated Network Administrator with 11 years of experience…" at bounding box center [350, 107] width 280 height 50
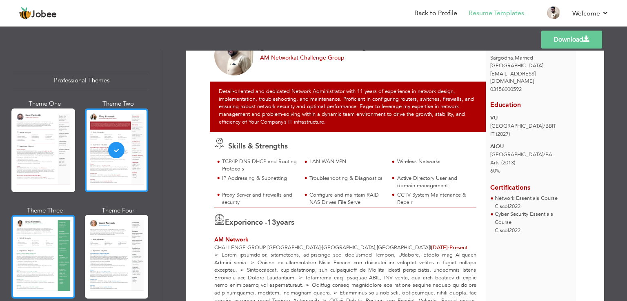
click at [46, 244] on div at bounding box center [43, 257] width 64 height 84
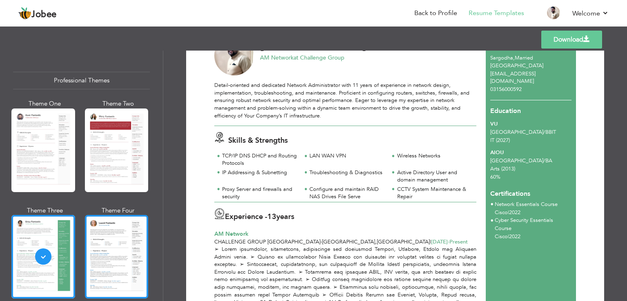
click at [95, 247] on div at bounding box center [117, 257] width 64 height 84
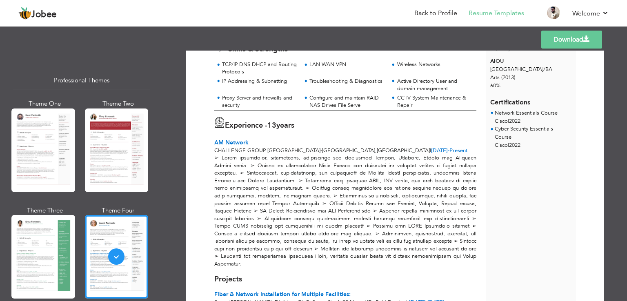
scroll to position [100, 0]
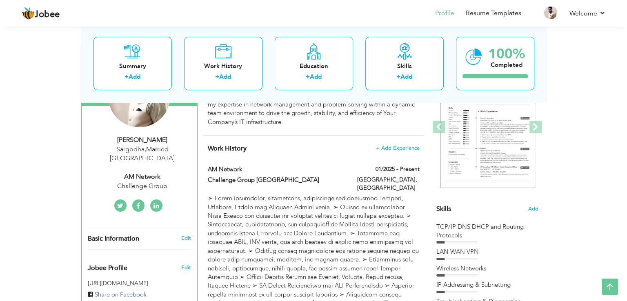
scroll to position [102, 0]
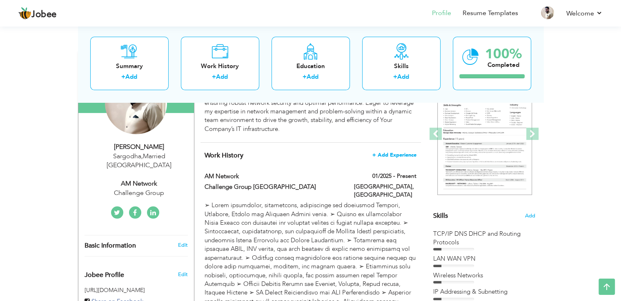
click at [393, 155] on span "+ Add Experience" at bounding box center [394, 155] width 44 height 6
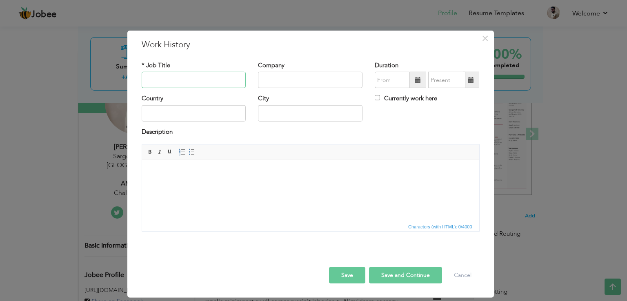
paste input "Network Administrator"
type input "Network Administrator"
click at [288, 82] on input "text" at bounding box center [310, 80] width 104 height 16
click at [318, 80] on input "text" at bounding box center [310, 80] width 104 height 16
paste input "Madinah Group of Industries"
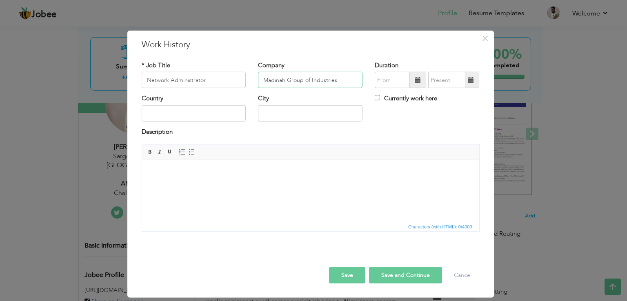
type input "Madinah Group of Industries"
click at [419, 78] on span at bounding box center [418, 80] width 6 height 6
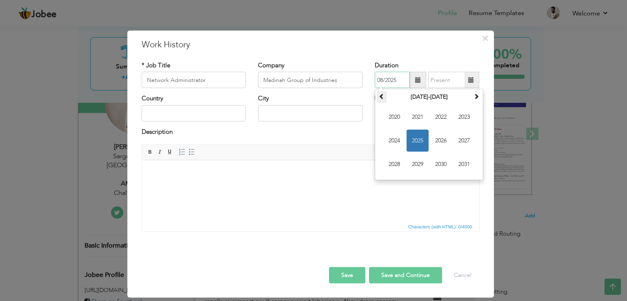
click at [383, 97] on span at bounding box center [382, 96] width 6 height 6
click at [413, 117] on span "2011" at bounding box center [418, 117] width 22 height 22
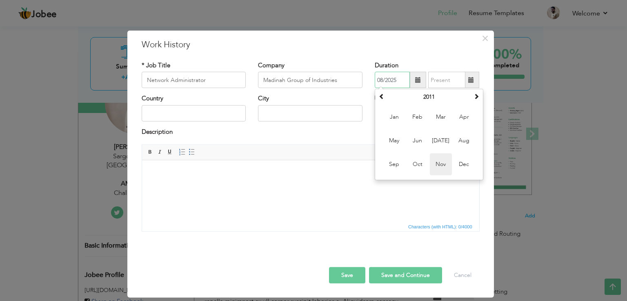
click at [436, 166] on span "Nov" at bounding box center [441, 164] width 22 height 22
type input "11/2011"
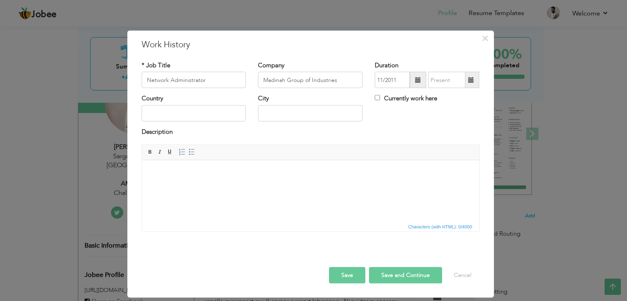
click at [473, 77] on span at bounding box center [471, 80] width 6 height 6
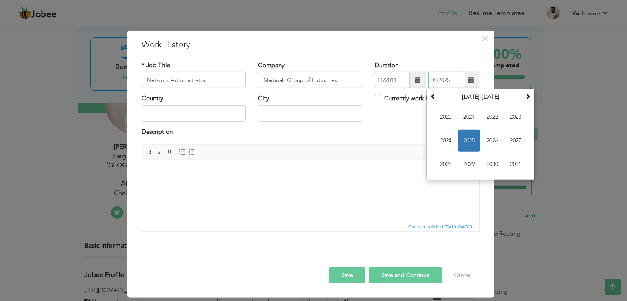
click at [464, 140] on span "2025" at bounding box center [469, 141] width 22 height 22
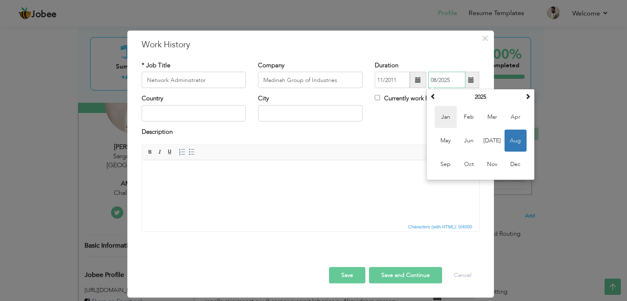
click at [446, 120] on span "Jan" at bounding box center [446, 117] width 22 height 22
type input "01/2025"
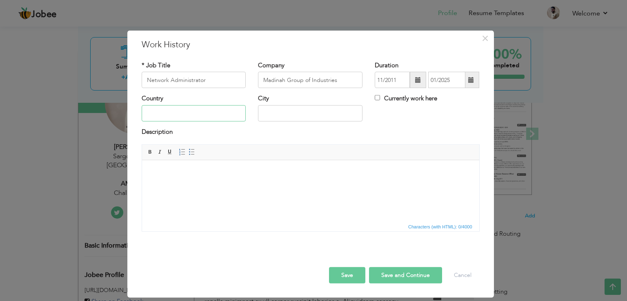
click at [201, 116] on input "text" at bounding box center [194, 113] width 104 height 16
type input "[GEOGRAPHIC_DATA]"
drag, startPoint x: 300, startPoint y: 119, endPoint x: 219, endPoint y: 100, distance: 83.8
click at [219, 100] on div "Country Pakistan City Sargodha Currently work here" at bounding box center [311, 110] width 350 height 33
type input "[GEOGRAPHIC_DATA]"
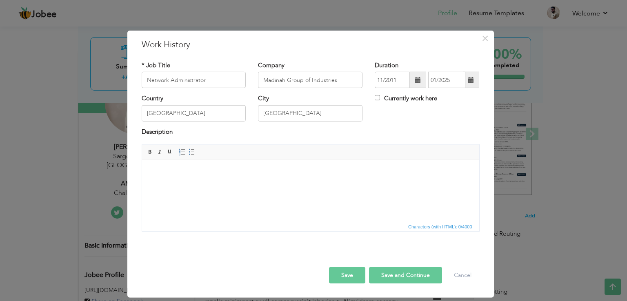
click at [277, 175] on body at bounding box center [310, 173] width 321 height 9
click at [254, 176] on body at bounding box center [310, 173] width 321 height 9
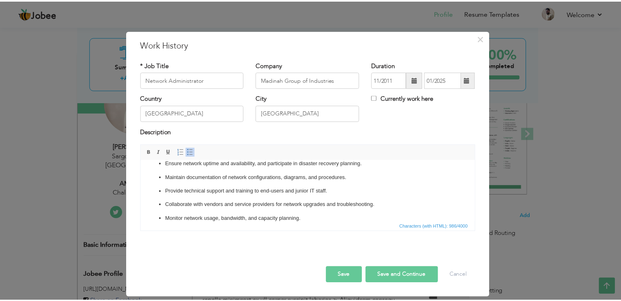
scroll to position [0, 0]
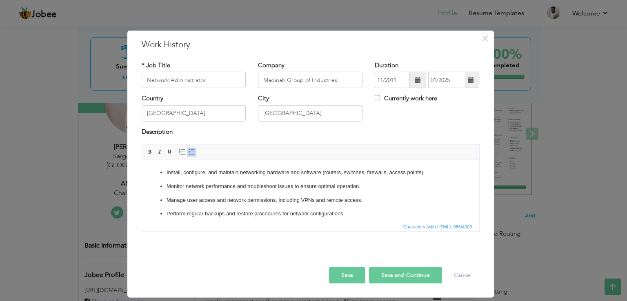
click at [351, 271] on button "Save" at bounding box center [347, 275] width 36 height 16
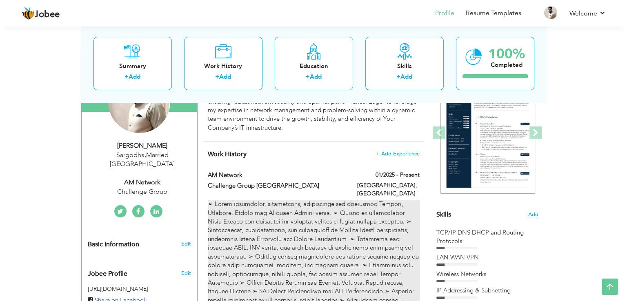
scroll to position [102, 0]
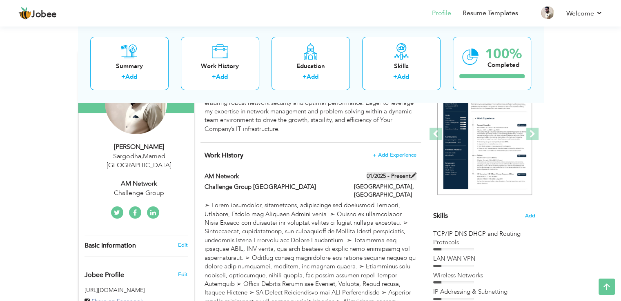
click at [412, 175] on span at bounding box center [414, 176] width 6 height 6
type input "AM Network"
type input "Challenge Group [GEOGRAPHIC_DATA]"
type input "01/2025"
type input "[GEOGRAPHIC_DATA]"
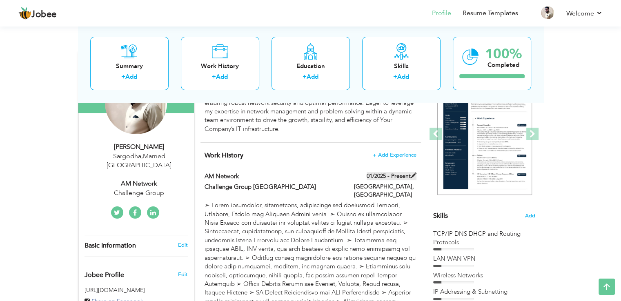
checkbox input "true"
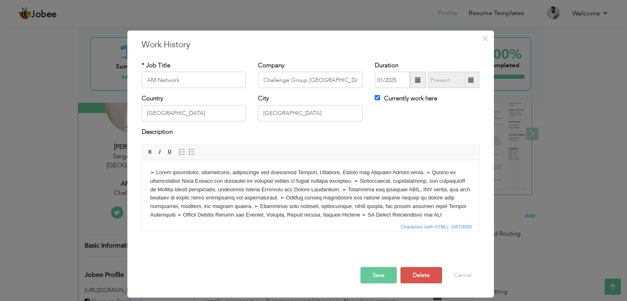
click at [417, 172] on body at bounding box center [310, 220] width 321 height 102
click at [389, 182] on body "➢ Fully supporting, configuring, maintaining and upgrading Network, Switches, R…" at bounding box center [310, 220] width 321 height 102
click at [401, 200] on body "➢ Fully supporting, configuring, maintaining and upgrading Network, Switches, R…" at bounding box center [310, 220] width 321 height 102
click at [409, 206] on body "➢ Fully supporting, configuring, maintaining and upgrading Network, Switches, R…" at bounding box center [310, 220] width 321 height 102
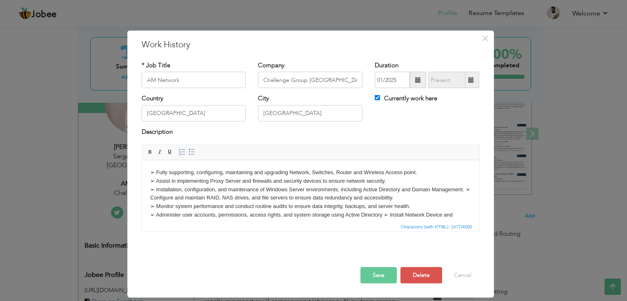
click at [383, 216] on body "➢ Fully supporting, configuring, maintaining and upgrading Network, Switches, R…" at bounding box center [310, 224] width 321 height 110
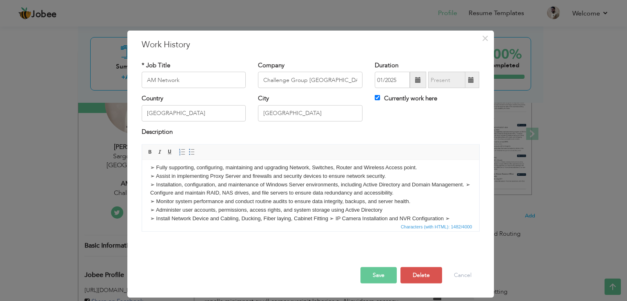
click at [329, 219] on body "➢ Fully supporting, configuring, maintaining and upgrading Network, Switches, R…" at bounding box center [310, 219] width 321 height 110
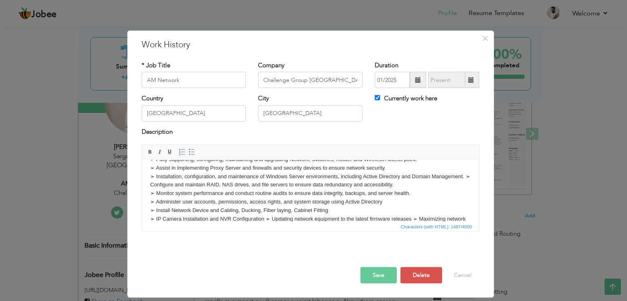
click at [267, 218] on body "➢ Fully supporting, configuring, maintaining and upgrading Network, Switches, R…" at bounding box center [310, 211] width 321 height 110
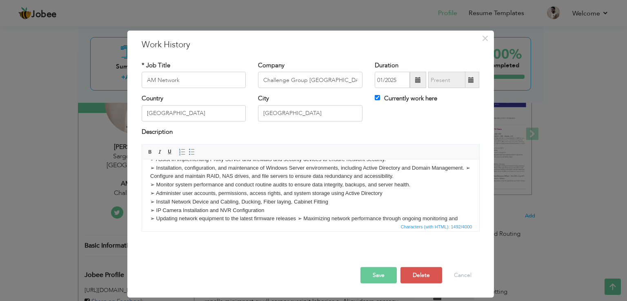
click at [298, 220] on body "➢ Fully supporting, configuring, maintaining and upgrading Network, Switches, R…" at bounding box center [310, 206] width 321 height 119
click at [351, 220] on body "➢ Fully supporting, configuring, maintaining and upgrading Network, Switches, R…" at bounding box center [310, 197] width 321 height 119
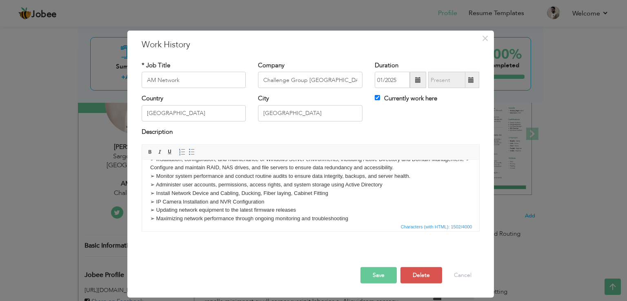
scroll to position [39, 0]
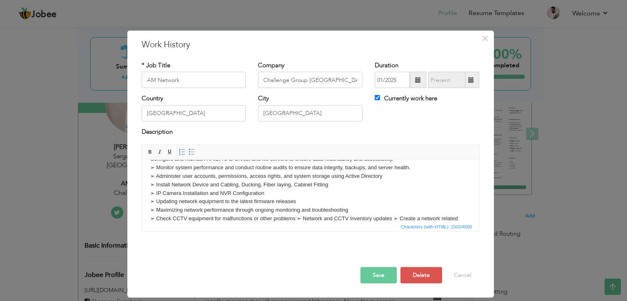
click at [298, 218] on body "➢ Fully supporting, configuring, maintaining and upgrading Network, Switches, R…" at bounding box center [310, 193] width 321 height 127
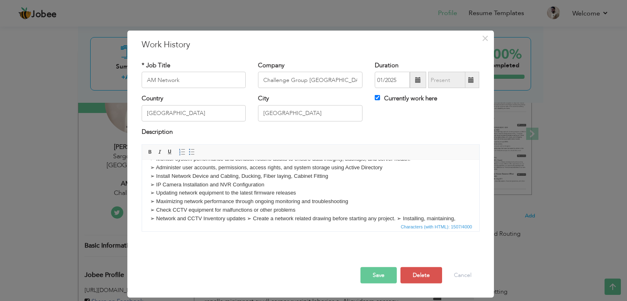
click at [248, 219] on body "➢ Fully supporting, configuring, maintaining and upgrading Network, Switches, R…" at bounding box center [310, 184] width 321 height 127
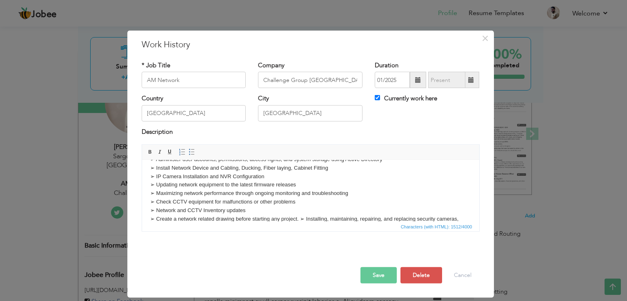
click at [302, 217] on body "➢ Fully supporting, configuring, maintaining and upgrading Network, Switches, R…" at bounding box center [310, 181] width 321 height 136
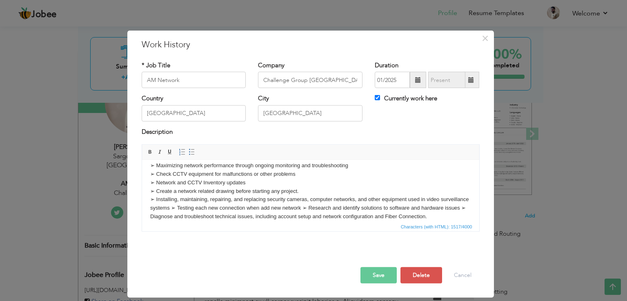
scroll to position [99, 0]
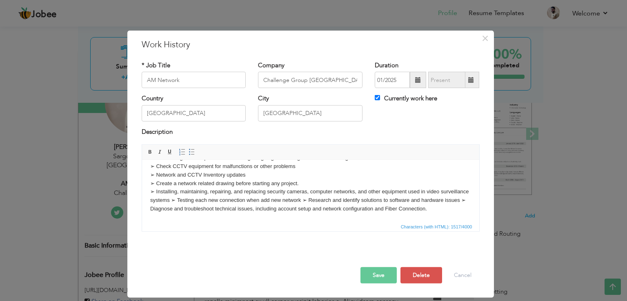
click at [200, 191] on body "➢ Fully supporting, configuring, maintaining and upgrading Network, Switches, R…" at bounding box center [310, 146] width 321 height 136
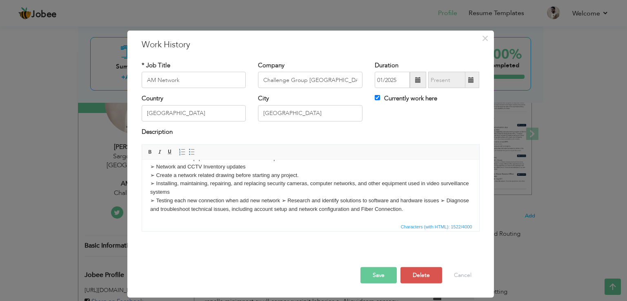
click at [282, 200] on body "➢ Fully supporting, configuring, maintaining and upgrading Network, Switches, R…" at bounding box center [310, 141] width 321 height 144
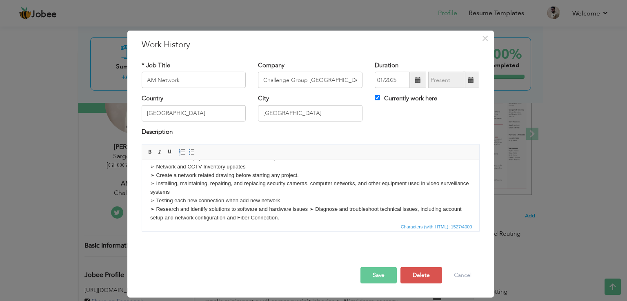
click at [310, 208] on body "➢ Fully supporting, configuring, maintaining and upgrading Network, Switches, R…" at bounding box center [310, 145] width 321 height 153
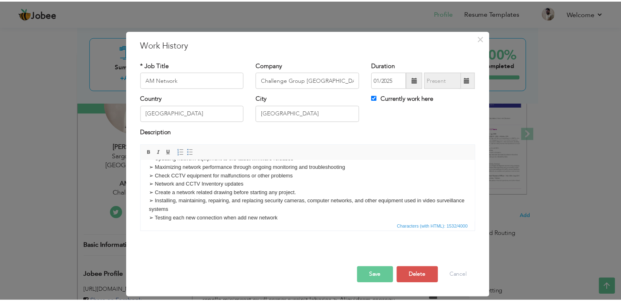
scroll to position [108, 0]
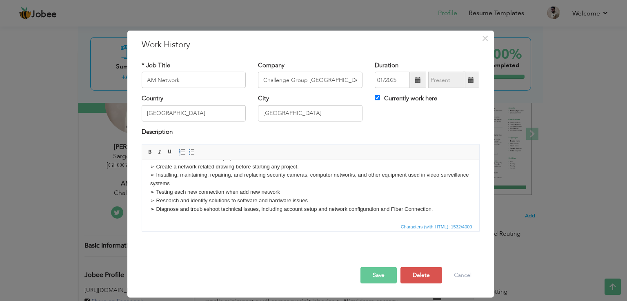
click at [389, 275] on button "Save" at bounding box center [378, 275] width 36 height 16
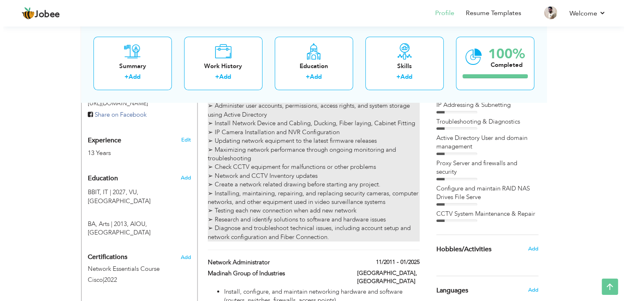
scroll to position [184, 0]
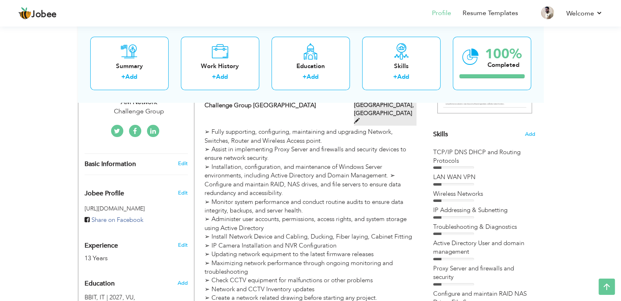
click at [360, 118] on span at bounding box center [357, 121] width 6 height 6
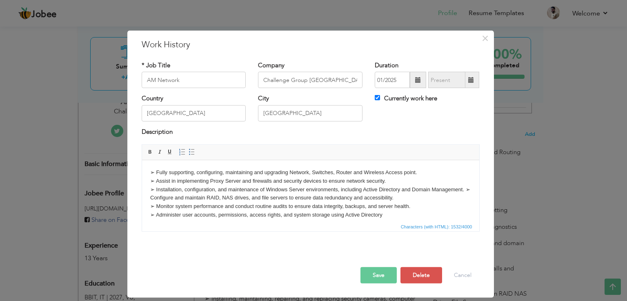
click at [148, 171] on html "➢ Fully supporting, configuring, maintaining and upgrading Network, Switches, R…" at bounding box center [310, 244] width 337 height 169
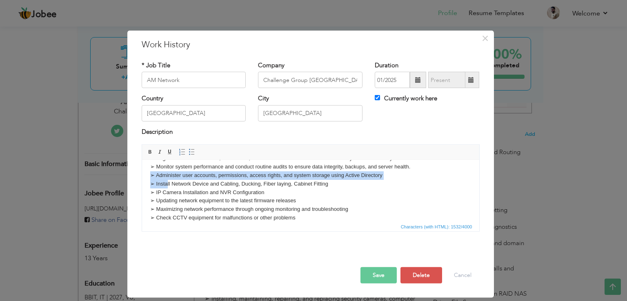
drag, startPoint x: 383, startPoint y: 218, endPoint x: 168, endPoint y: 187, distance: 217.2
click at [168, 187] on body "➢ Fully supporting, configuring, maintaining and upgrading Network, Switches, R…" at bounding box center [310, 205] width 321 height 153
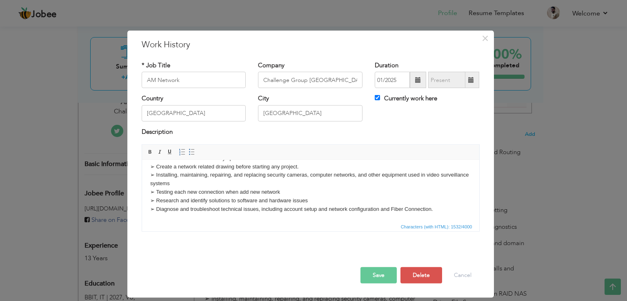
click at [219, 202] on body "➢ Fully supporting, configuring, maintaining and upgrading Network, Switches, R…" at bounding box center [310, 137] width 321 height 153
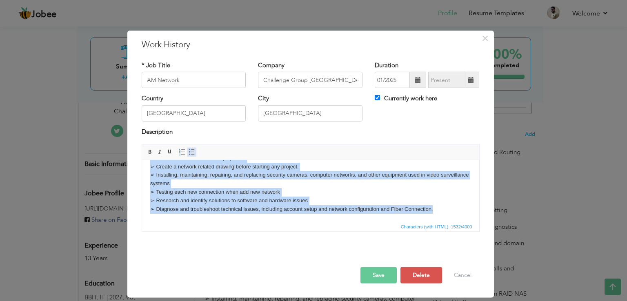
click at [190, 155] on span at bounding box center [192, 152] width 7 height 7
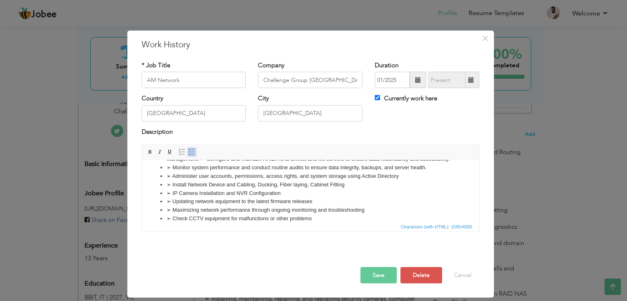
scroll to position [0, 0]
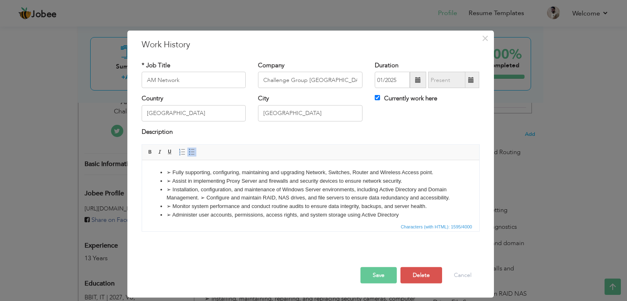
click at [171, 172] on li "➢ Fully supporting, configuring, maintaining and upgrading Network, Switches, R…" at bounding box center [310, 173] width 288 height 9
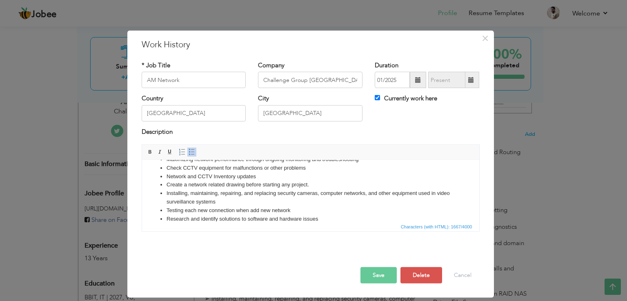
scroll to position [107, 0]
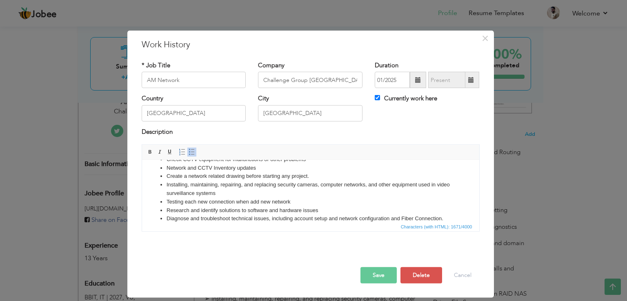
click at [389, 271] on button "Save" at bounding box center [378, 275] width 36 height 16
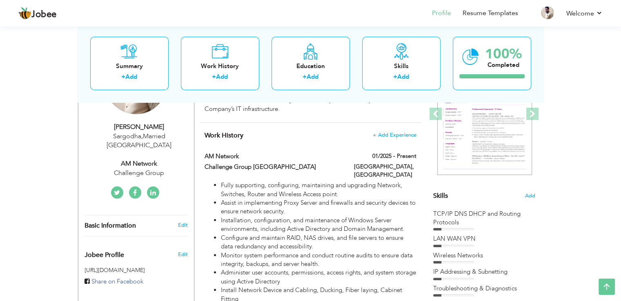
scroll to position [0, 0]
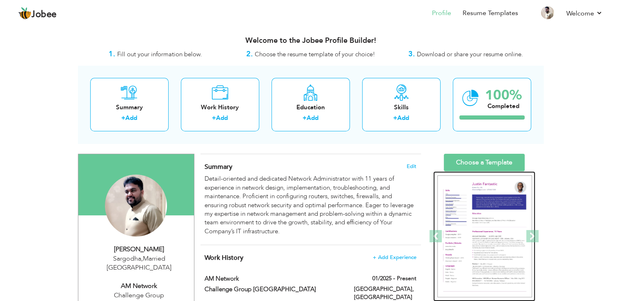
click at [492, 229] on img at bounding box center [484, 237] width 95 height 122
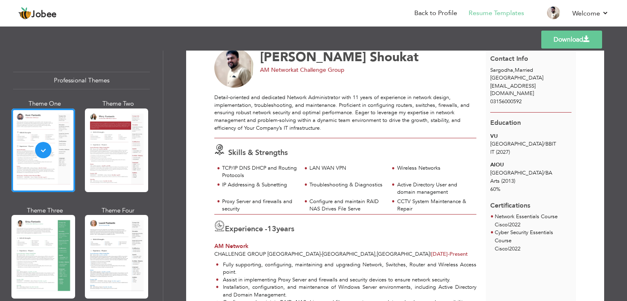
scroll to position [16, 0]
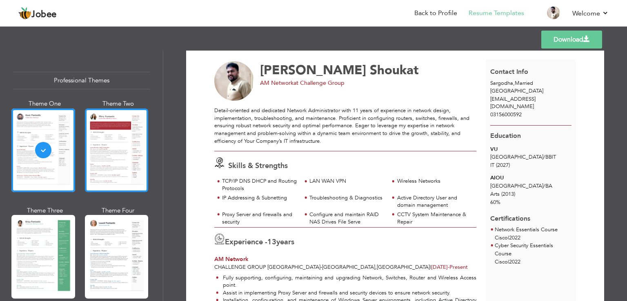
click at [90, 153] on div at bounding box center [117, 151] width 64 height 84
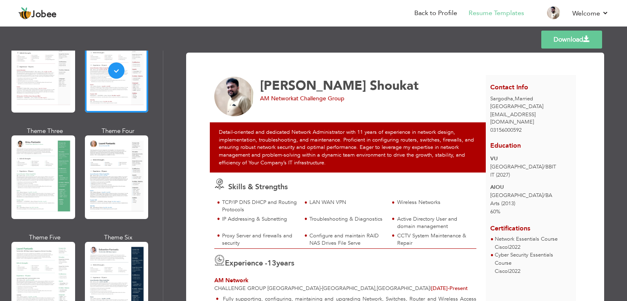
scroll to position [82, 0]
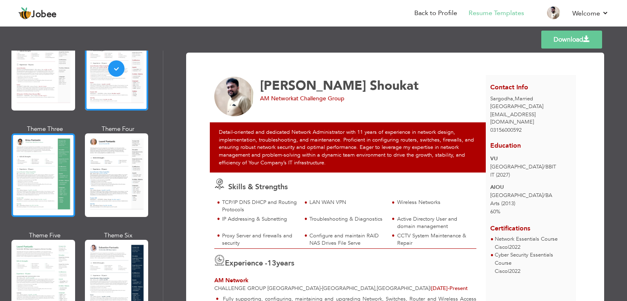
click at [31, 168] on div at bounding box center [43, 175] width 64 height 84
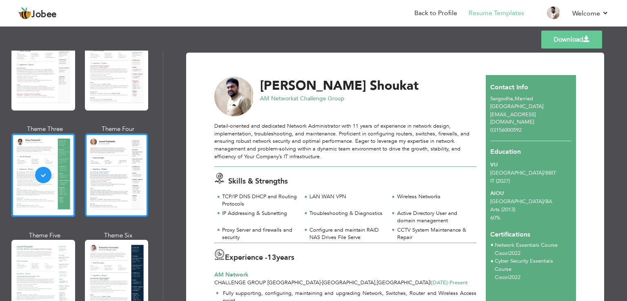
click at [110, 166] on div at bounding box center [117, 175] width 64 height 84
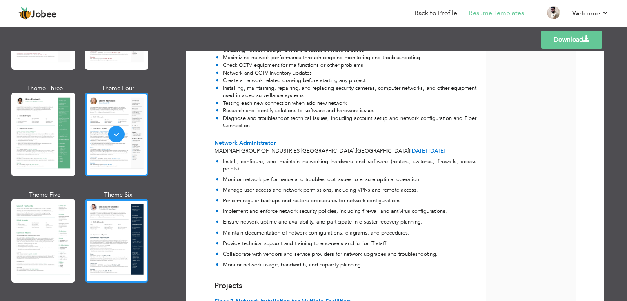
scroll to position [204, 0]
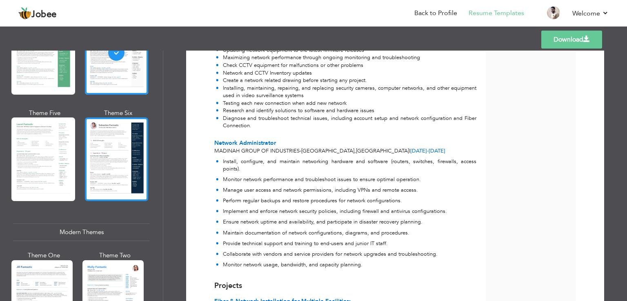
click at [115, 164] on div at bounding box center [117, 160] width 64 height 84
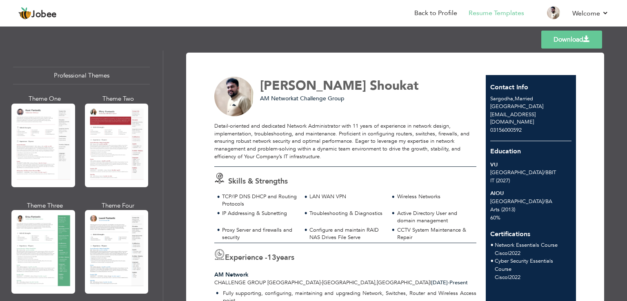
scroll to position [0, 0]
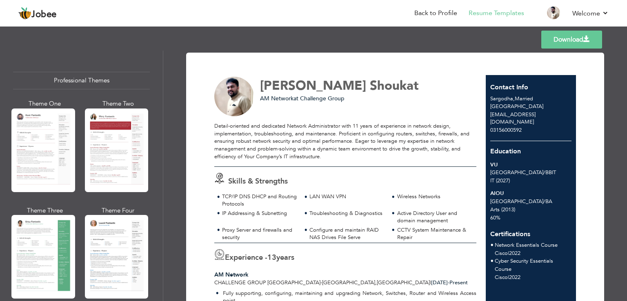
click at [50, 141] on div at bounding box center [43, 151] width 64 height 84
